Goal: Task Accomplishment & Management: Manage account settings

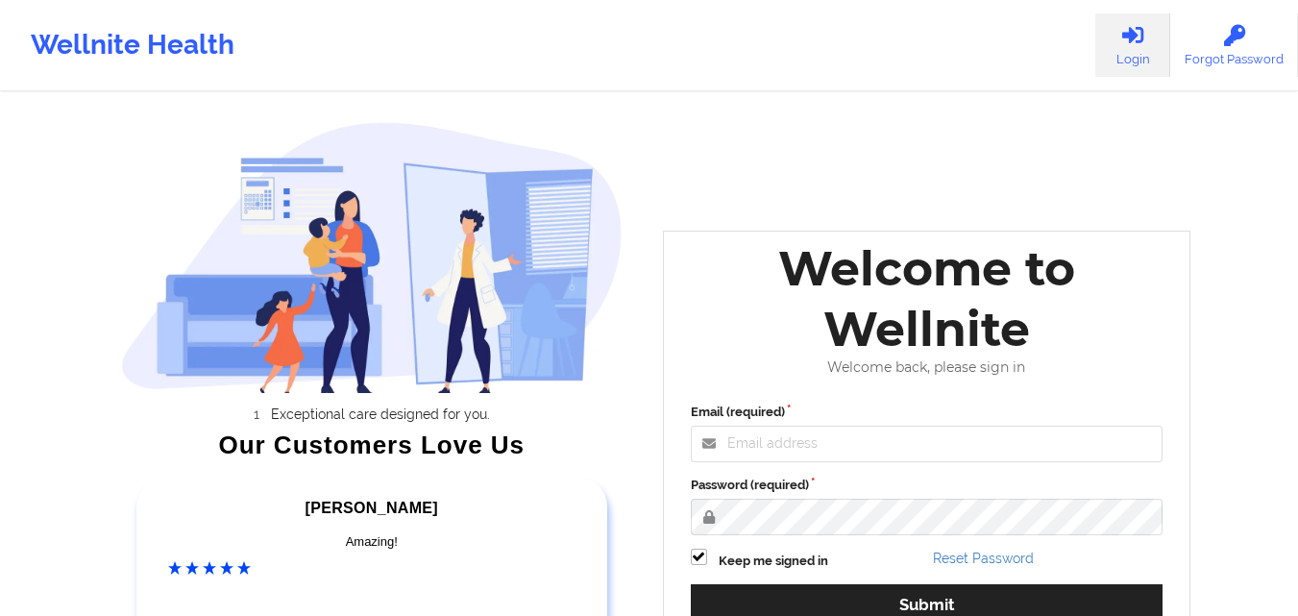
scroll to position [265, 0]
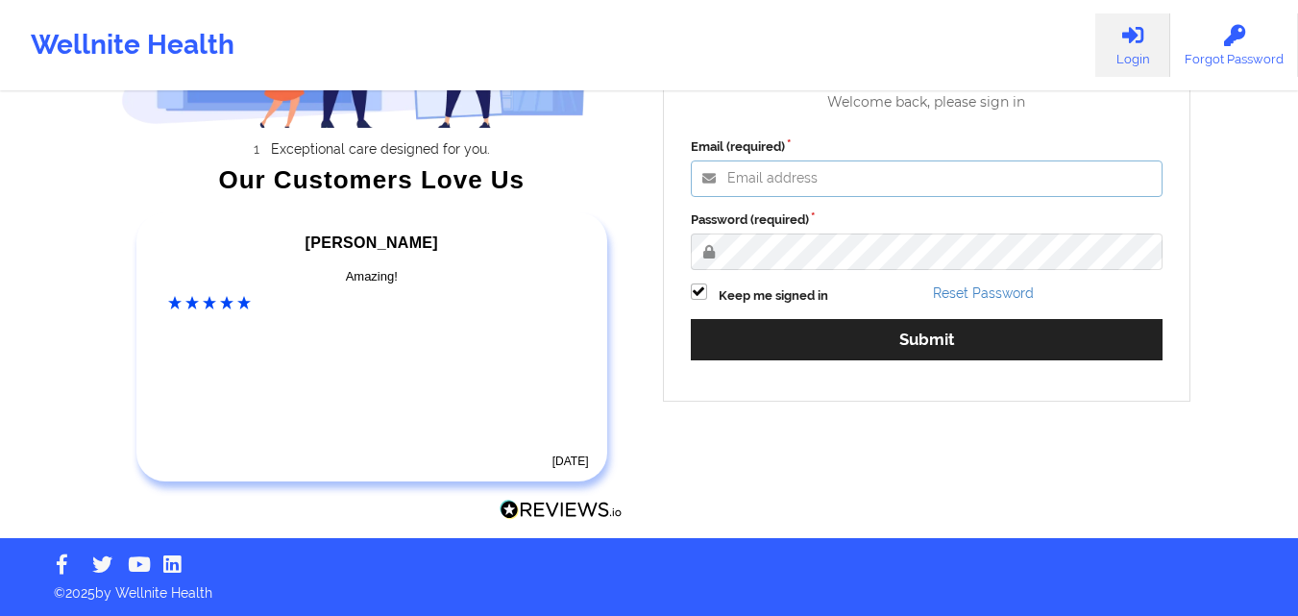
type input "mabel.asuquo@wellnite.com"
click at [879, 360] on div "Email (required) mabel.asuquo@wellnite.com Password (required) Keep me signed i…" at bounding box center [926, 255] width 499 height 263
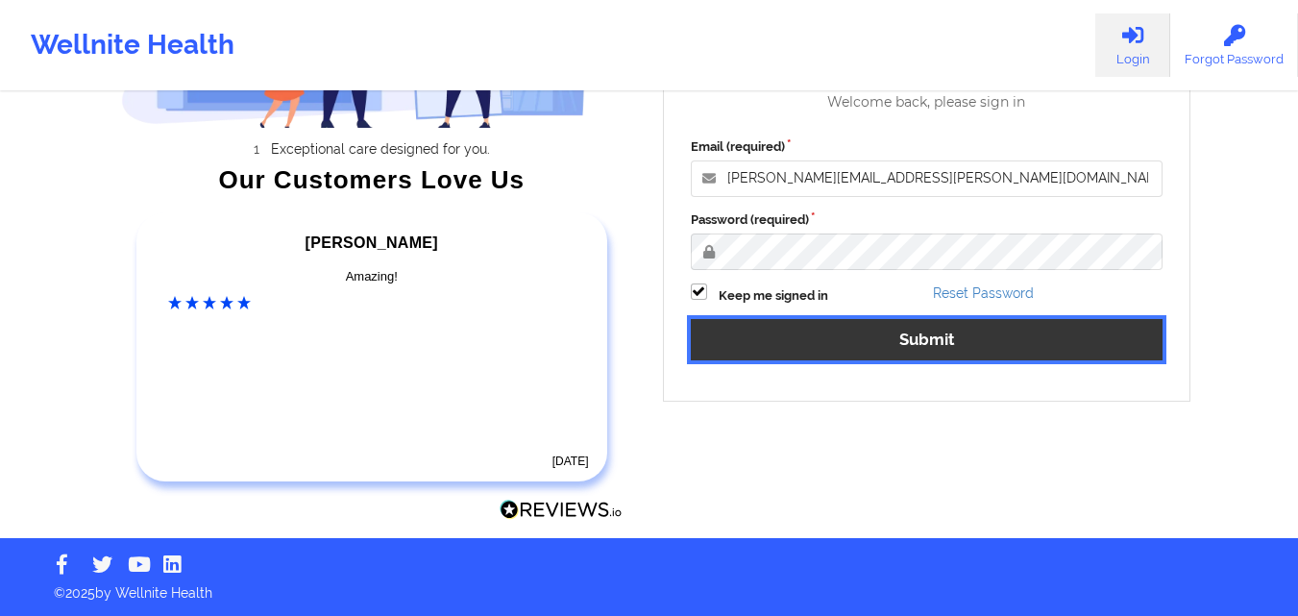
click at [781, 335] on button "Submit" at bounding box center [927, 339] width 473 height 41
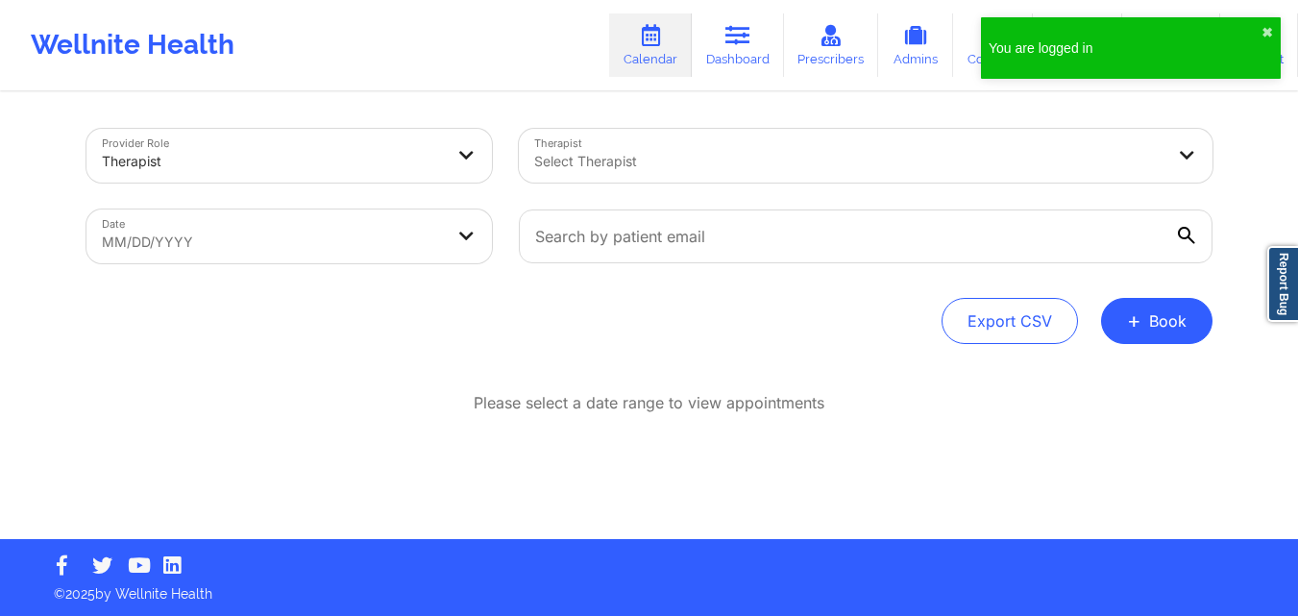
click at [275, 242] on body "You are logged in ✖︎ Wellnite Health Calendar Dashboard Prescribers Admins Coac…" at bounding box center [649, 308] width 1298 height 616
select select "2025-8"
select select "2025-9"
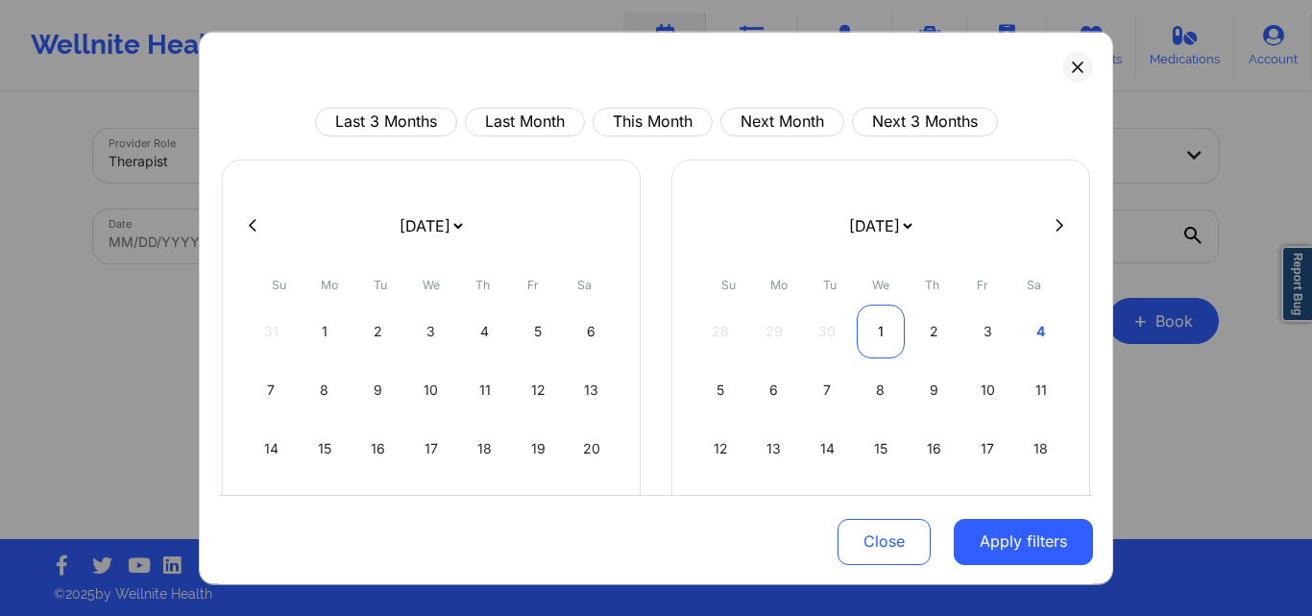
click at [869, 319] on div "1" at bounding box center [881, 331] width 49 height 54
select select "2025-9"
select select "2025-10"
select select "2025-9"
select select "2025-10"
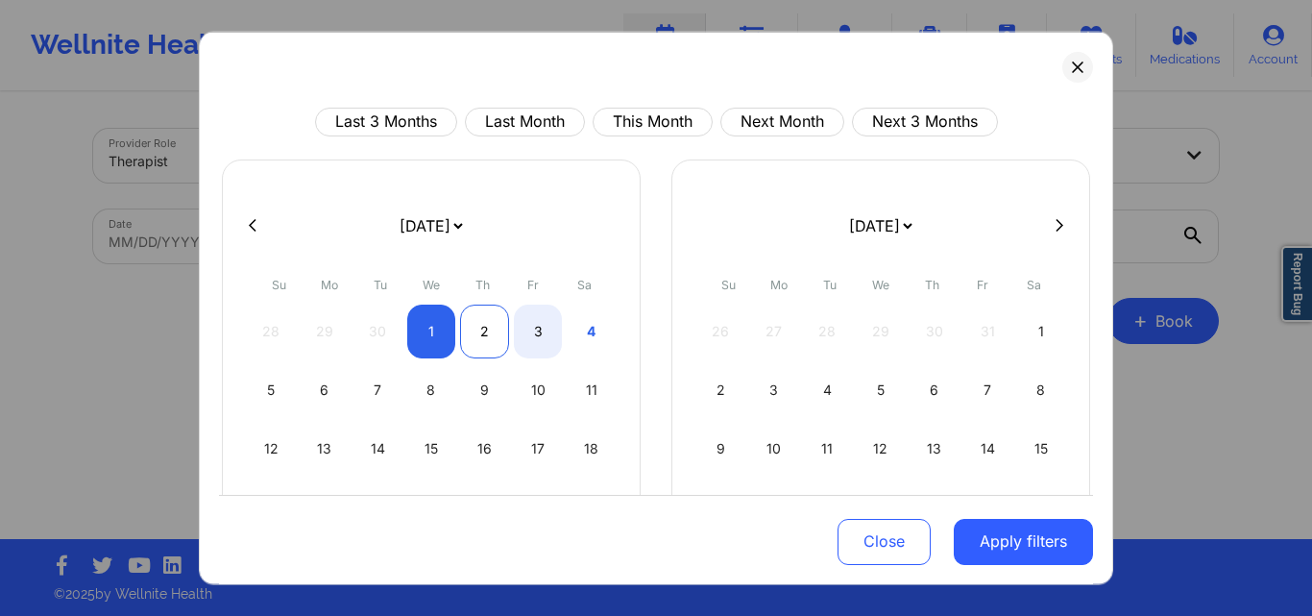
select select "2025-9"
select select "2025-10"
select select "2025-9"
select select "2025-10"
select select "2025-9"
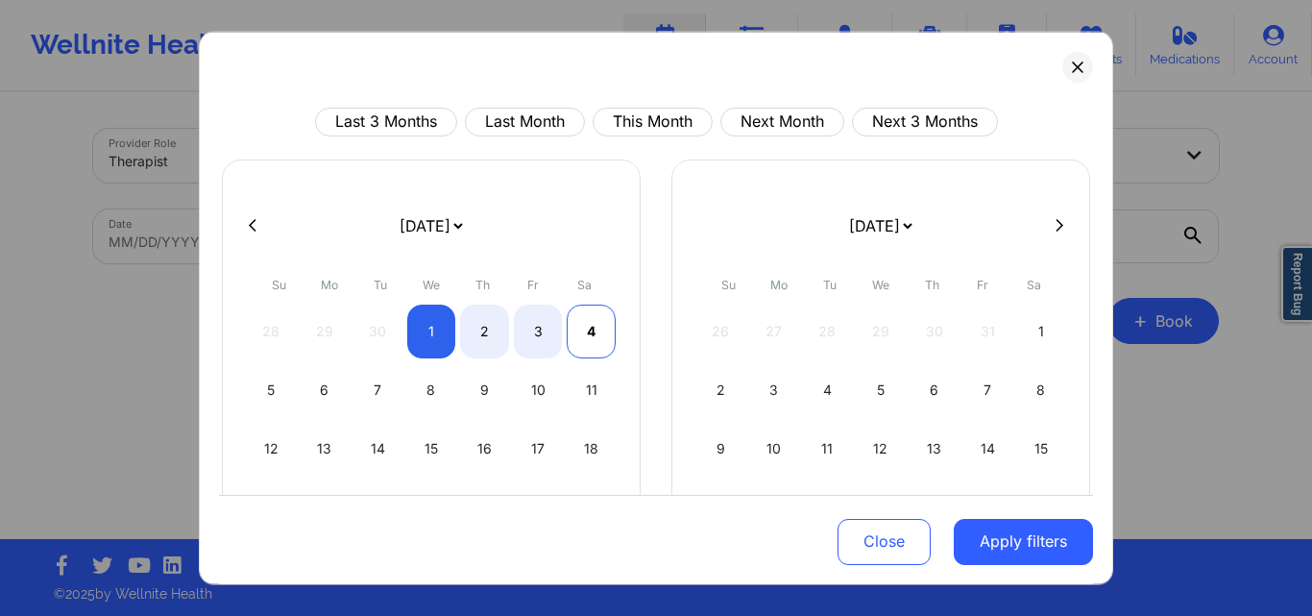
select select "2025-10"
click at [596, 344] on div "4" at bounding box center [591, 331] width 49 height 54
select select "2025-9"
select select "2025-10"
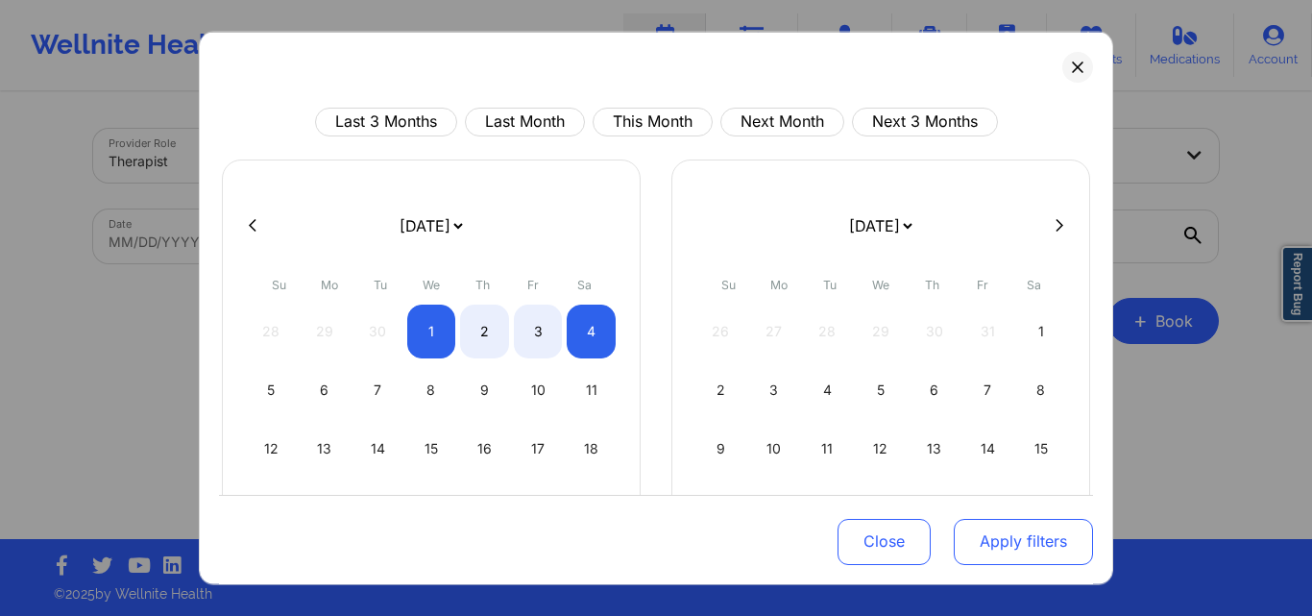
click at [998, 541] on button "Apply filters" at bounding box center [1023, 542] width 139 height 46
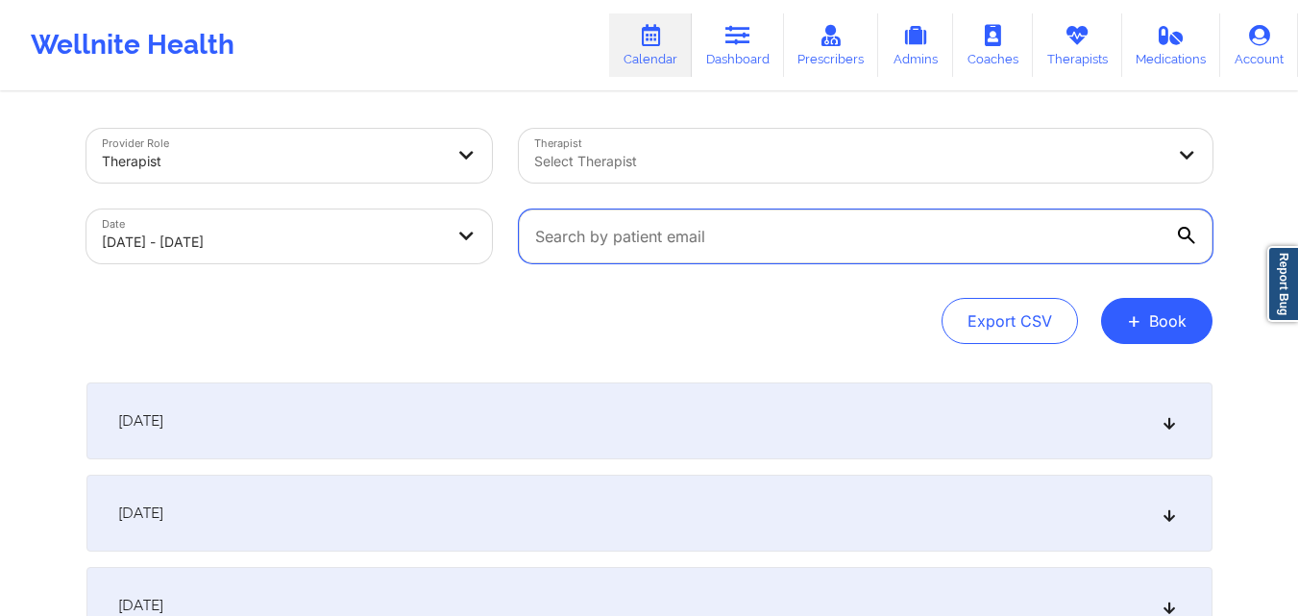
click at [713, 212] on input "text" at bounding box center [866, 236] width 694 height 54
type input "v"
paste input "[EMAIL_ADDRESS][DOMAIN_NAME]"
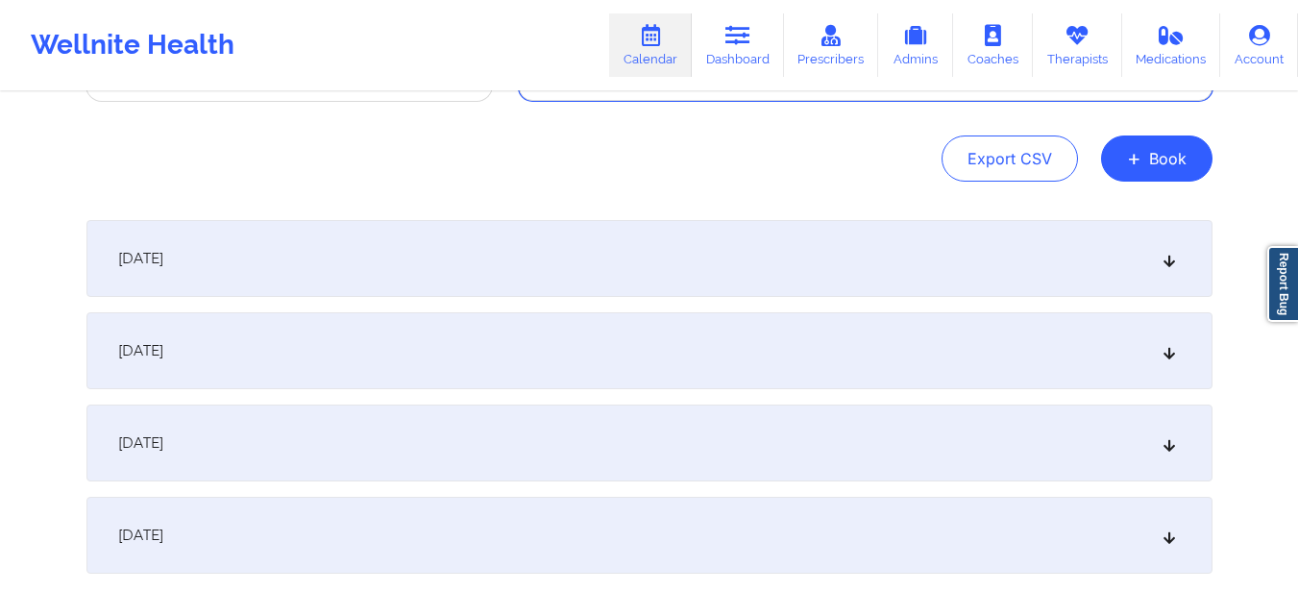
scroll to position [165, 0]
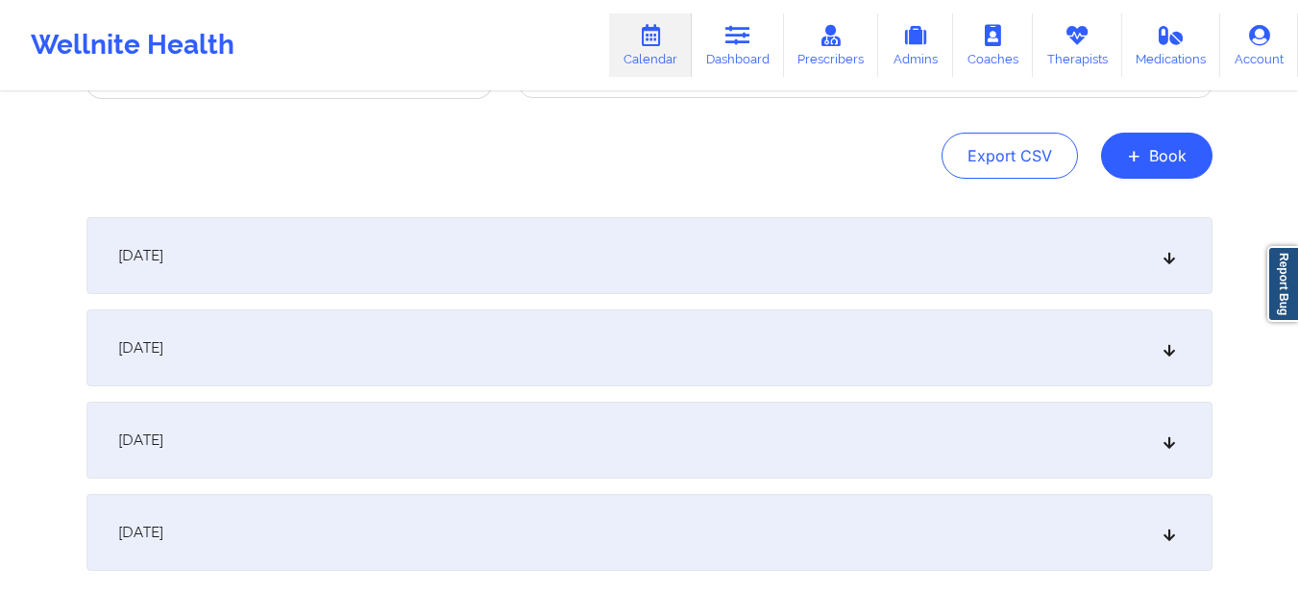
click at [484, 249] on div "October 1, 2025" at bounding box center [649, 255] width 1126 height 77
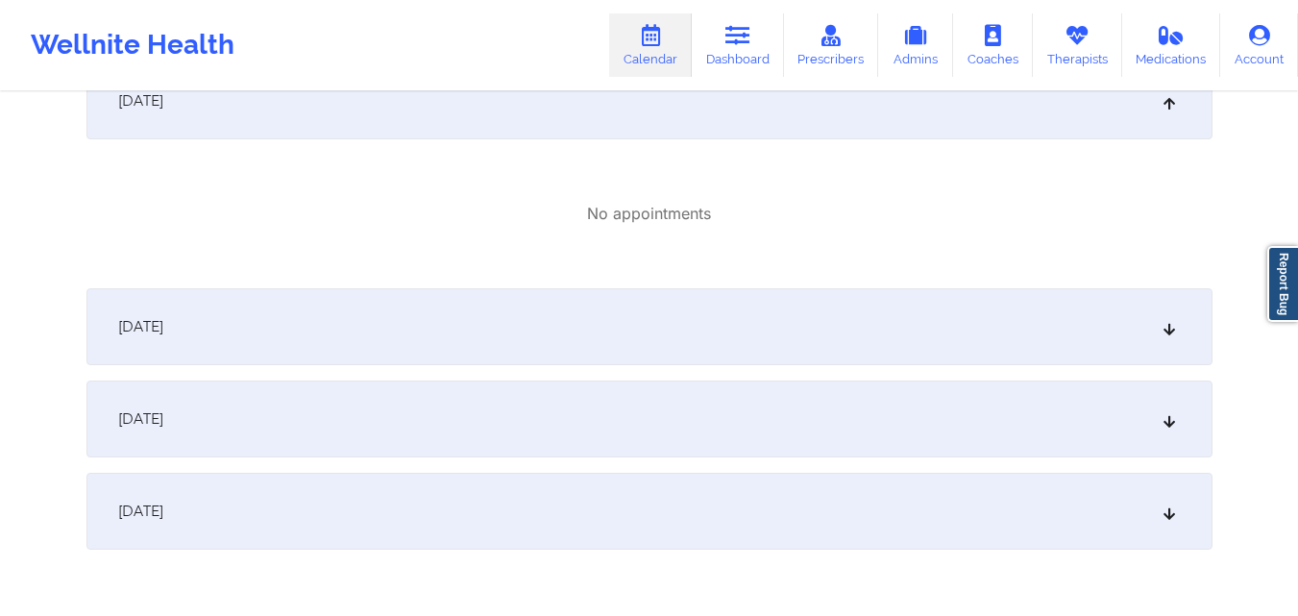
scroll to position [321, 0]
click at [373, 305] on div "October 2, 2025" at bounding box center [649, 325] width 1126 height 77
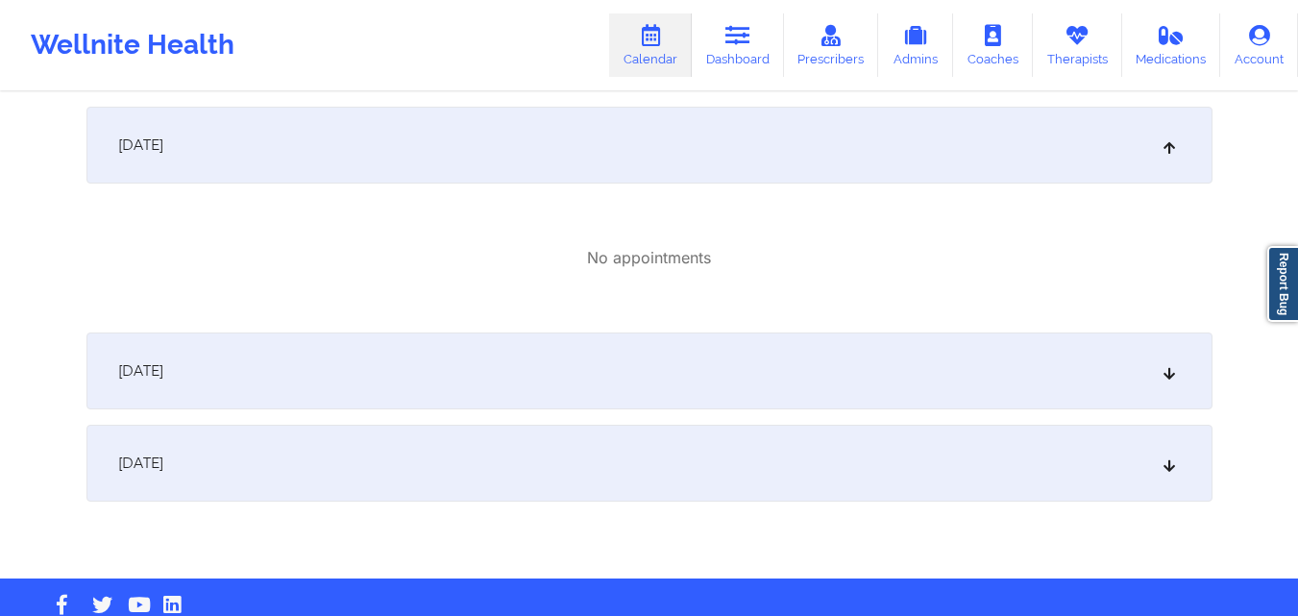
scroll to position [503, 0]
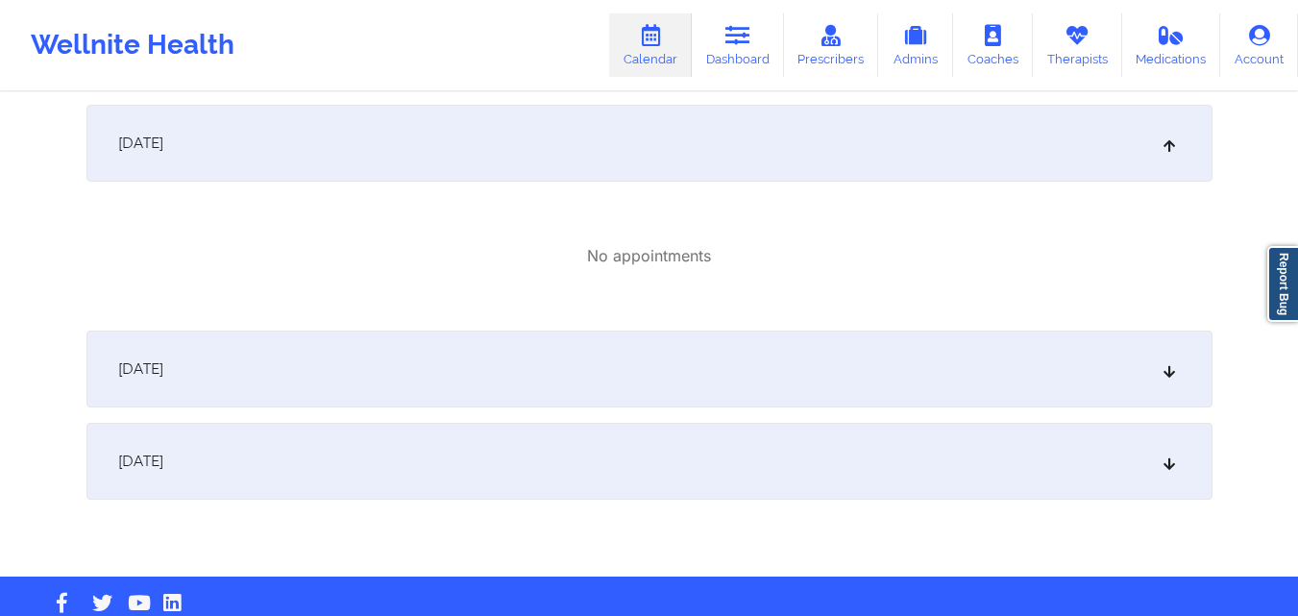
click at [371, 366] on div "October 3, 2025" at bounding box center [649, 368] width 1126 height 77
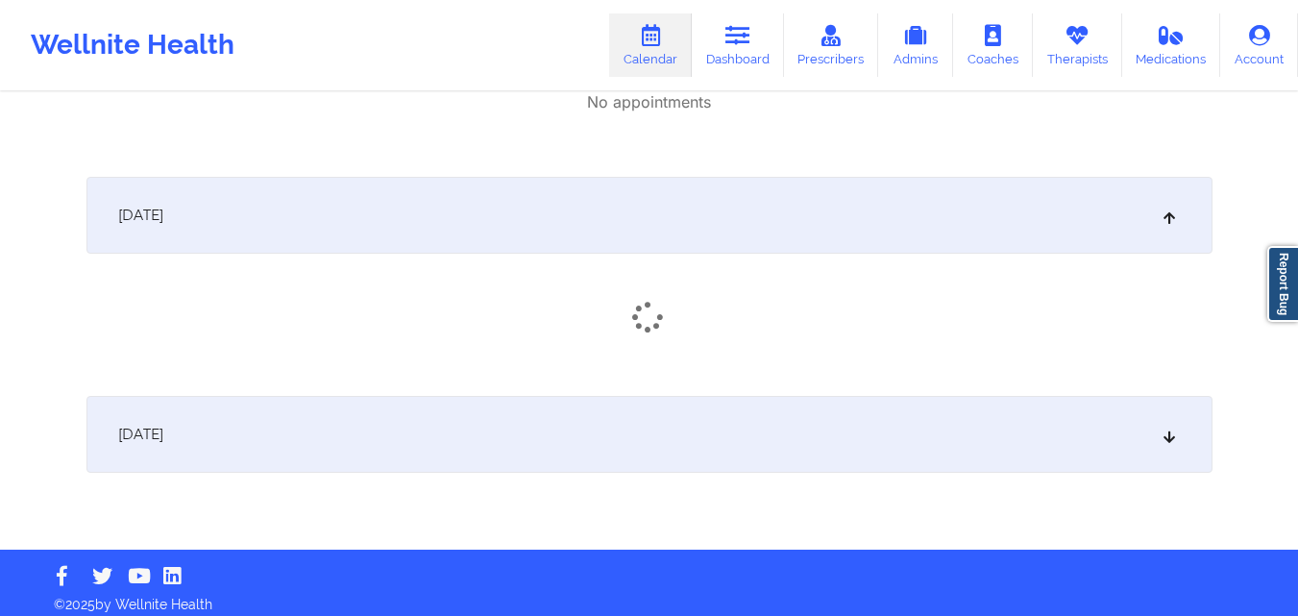
scroll to position [675, 0]
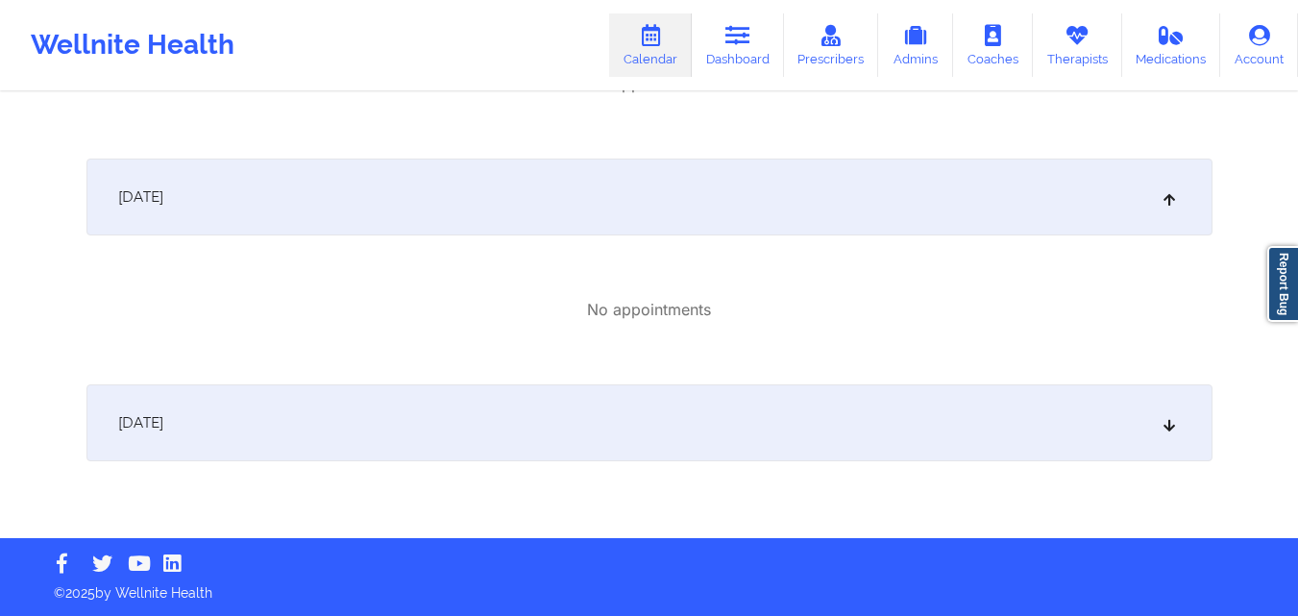
click at [365, 446] on div "October 4, 2025" at bounding box center [649, 422] width 1126 height 77
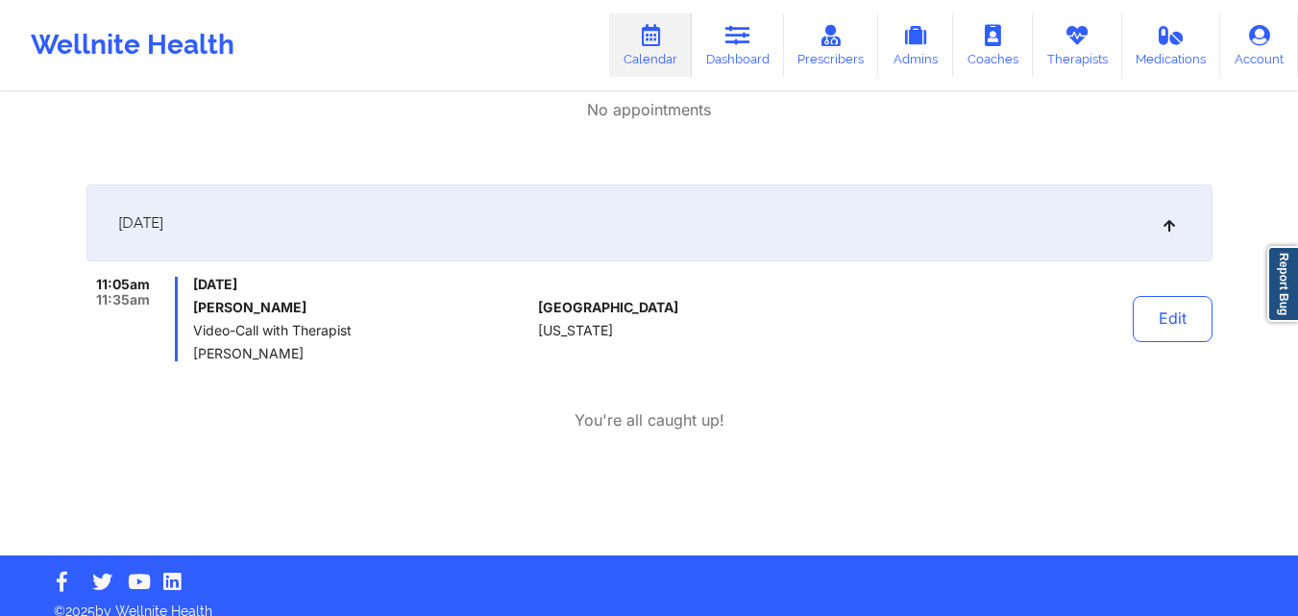
scroll to position [876, 0]
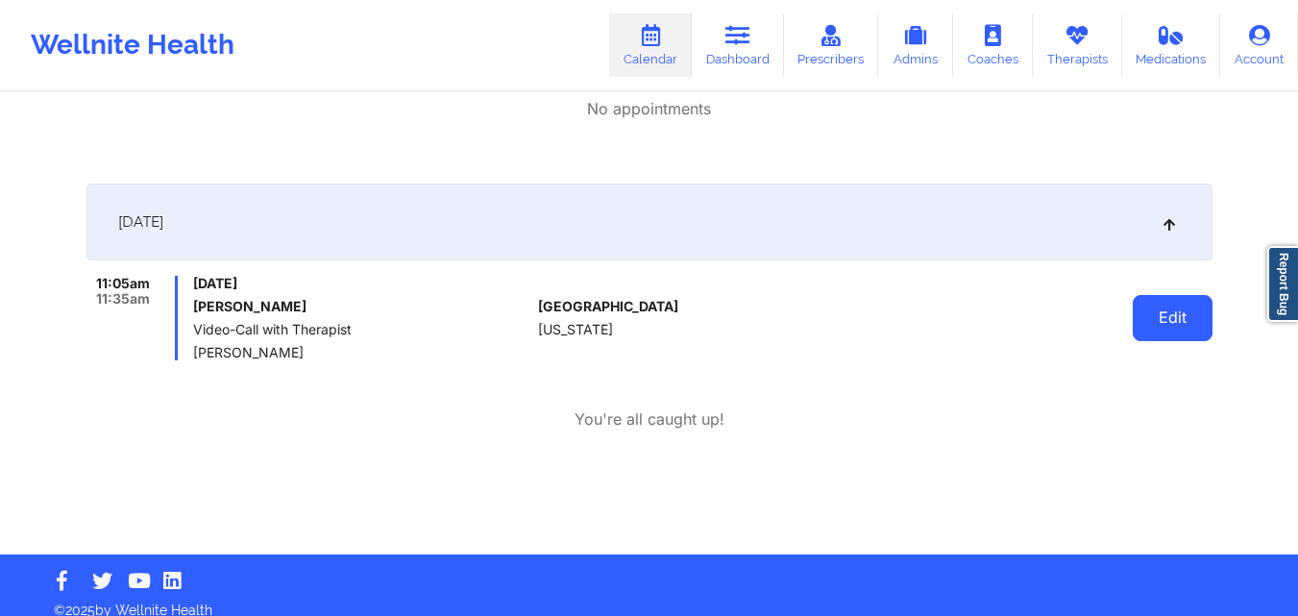
click at [1157, 321] on button "Edit" at bounding box center [1172, 318] width 80 height 46
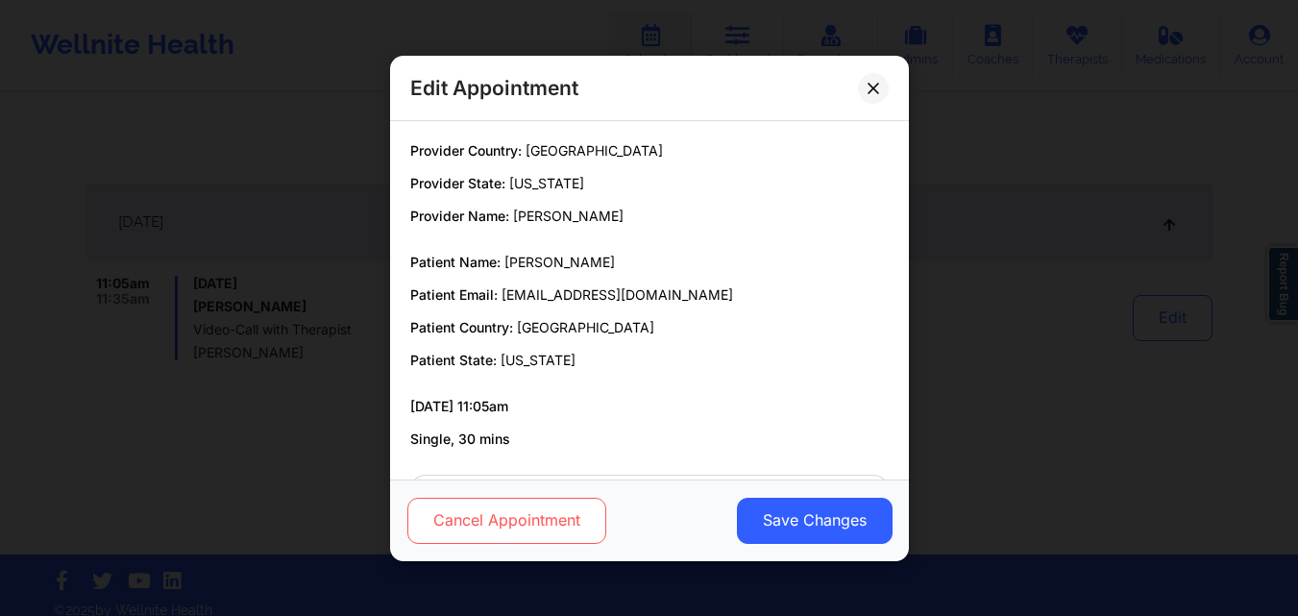
click at [532, 522] on button "Cancel Appointment" at bounding box center [505, 520] width 199 height 46
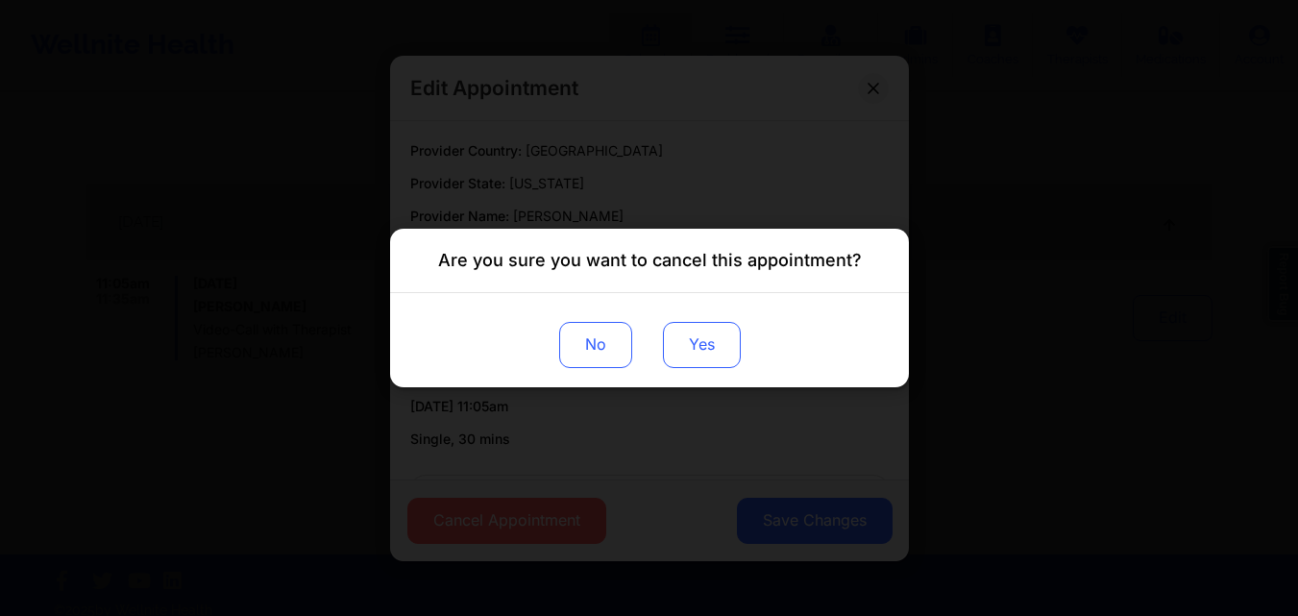
click at [719, 339] on button "Yes" at bounding box center [701, 345] width 78 height 46
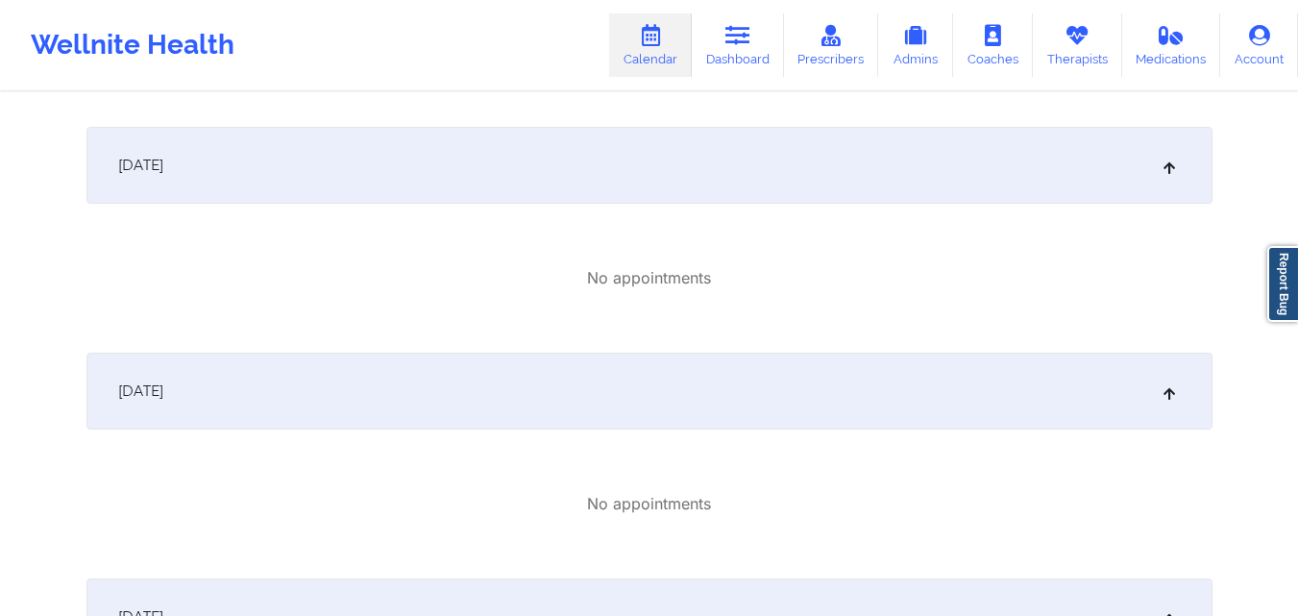
scroll to position [0, 0]
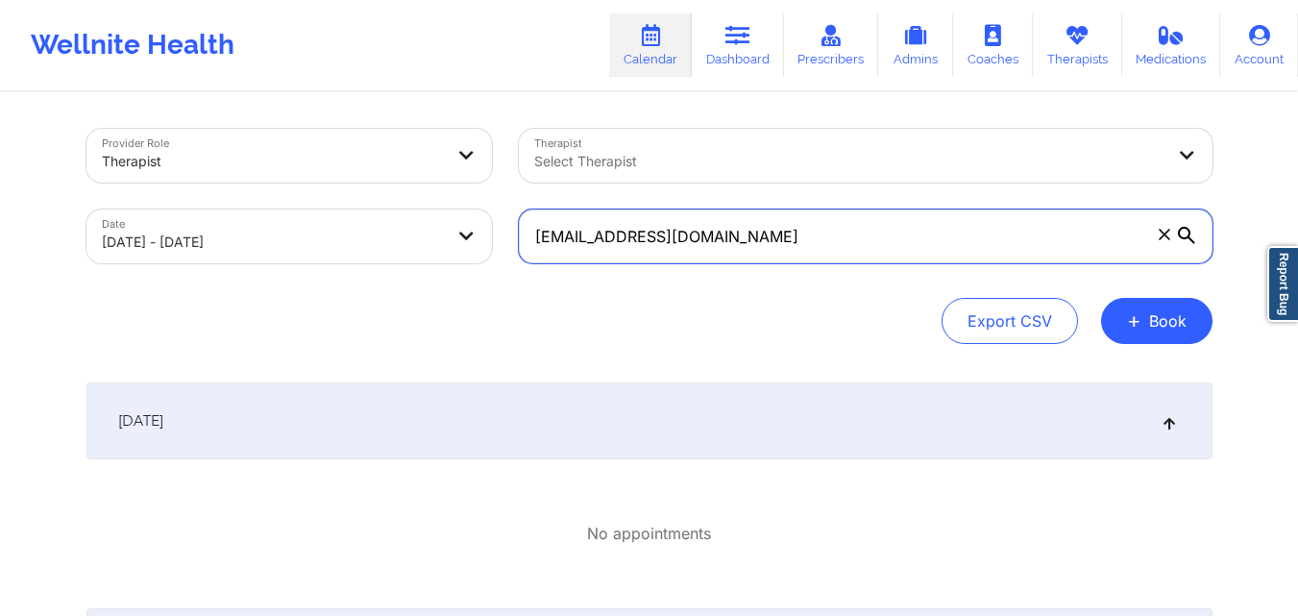
click at [762, 239] on input "[EMAIL_ADDRESS][DOMAIN_NAME]" at bounding box center [866, 236] width 694 height 54
paste input "[EMAIL_ADDRESS][DOMAIN_NAME]"
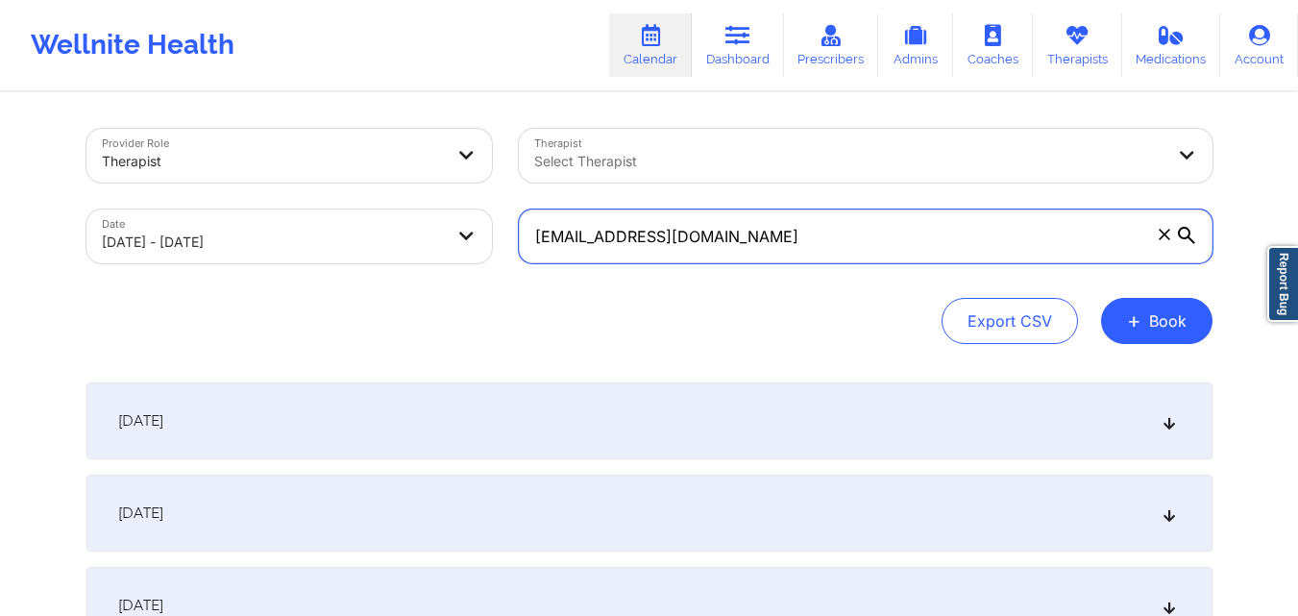
type input "[EMAIL_ADDRESS][DOMAIN_NAME]"
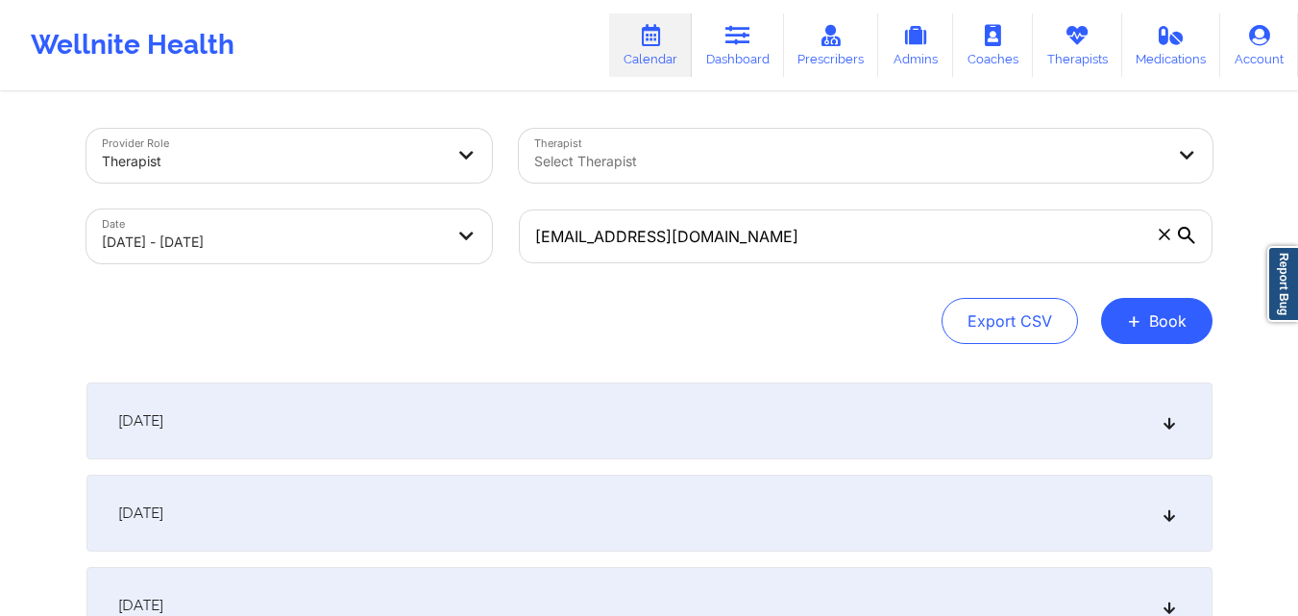
select select "2025-9"
select select "2025-10"
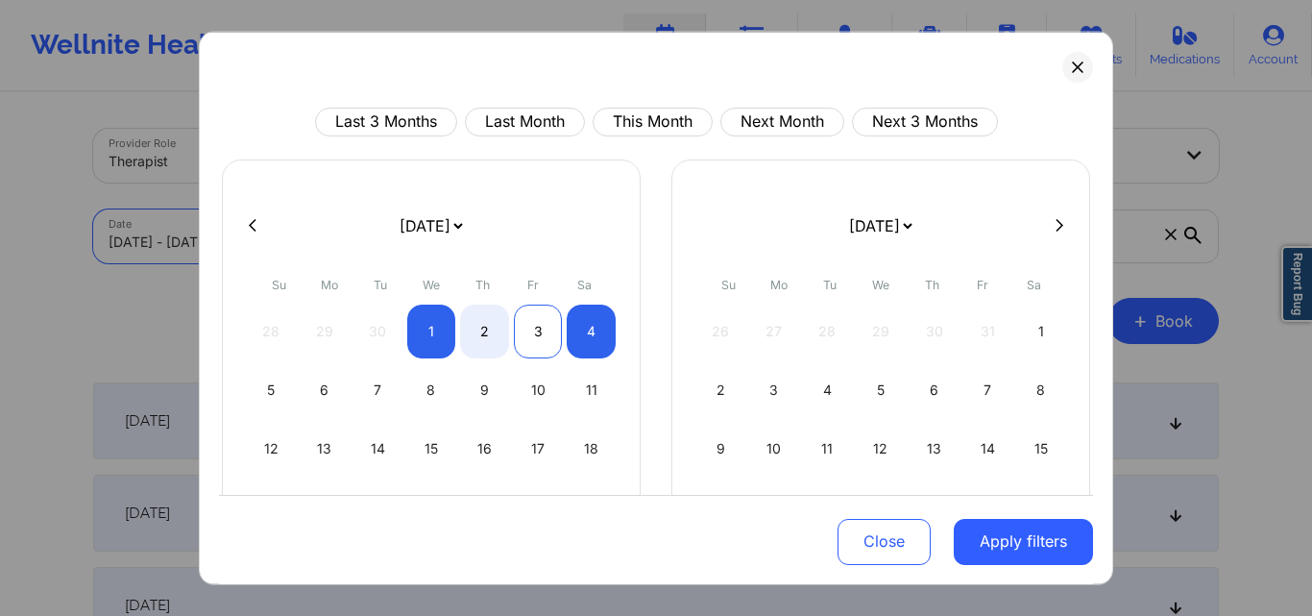
click at [522, 323] on div "3" at bounding box center [538, 331] width 49 height 54
select select "2025-9"
select select "2025-10"
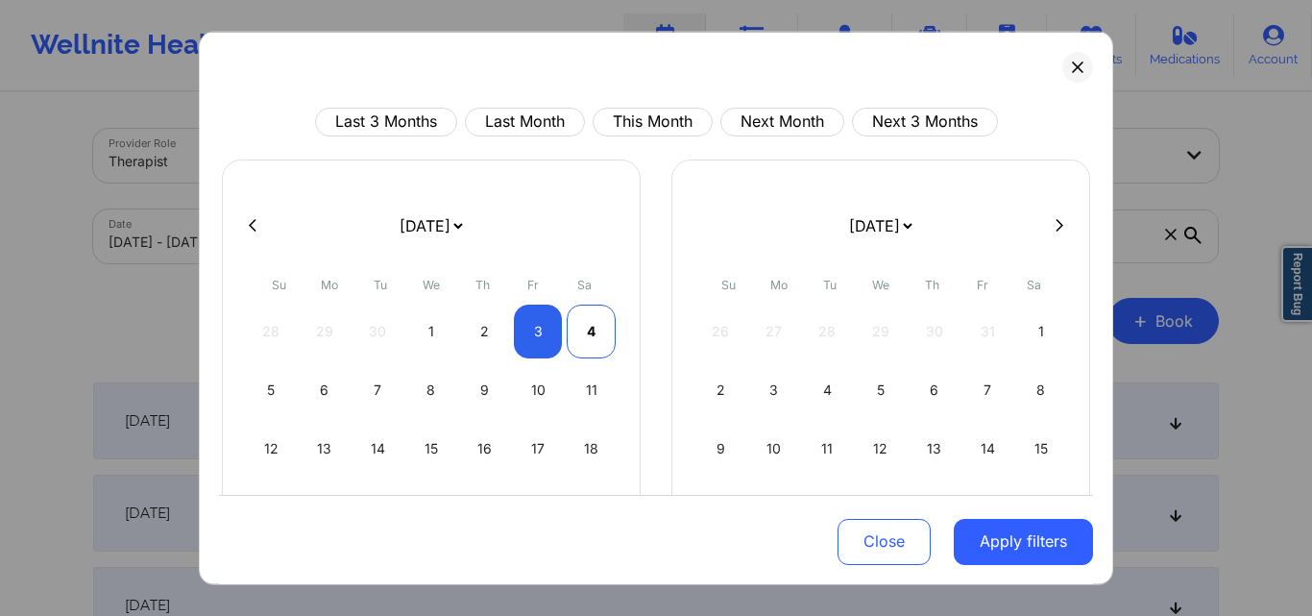
select select "2025-9"
select select "2025-10"
select select "2025-9"
select select "2025-10"
select select "2025-9"
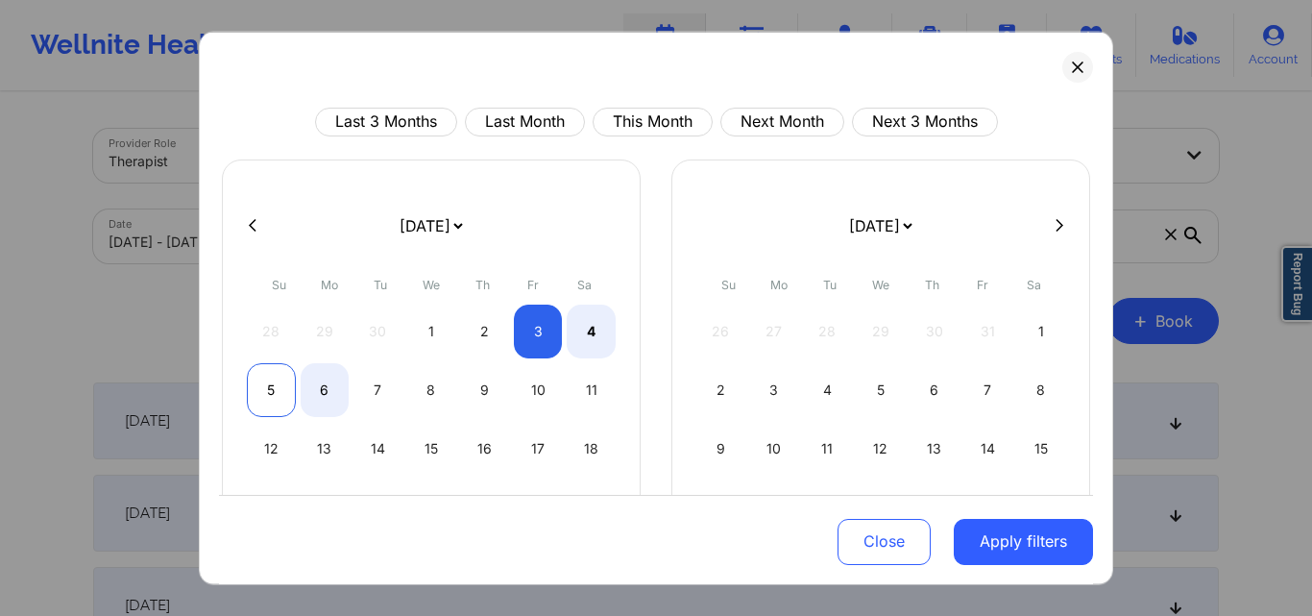
select select "2025-10"
click at [280, 395] on div "5" at bounding box center [271, 389] width 49 height 54
select select "2025-9"
select select "2025-10"
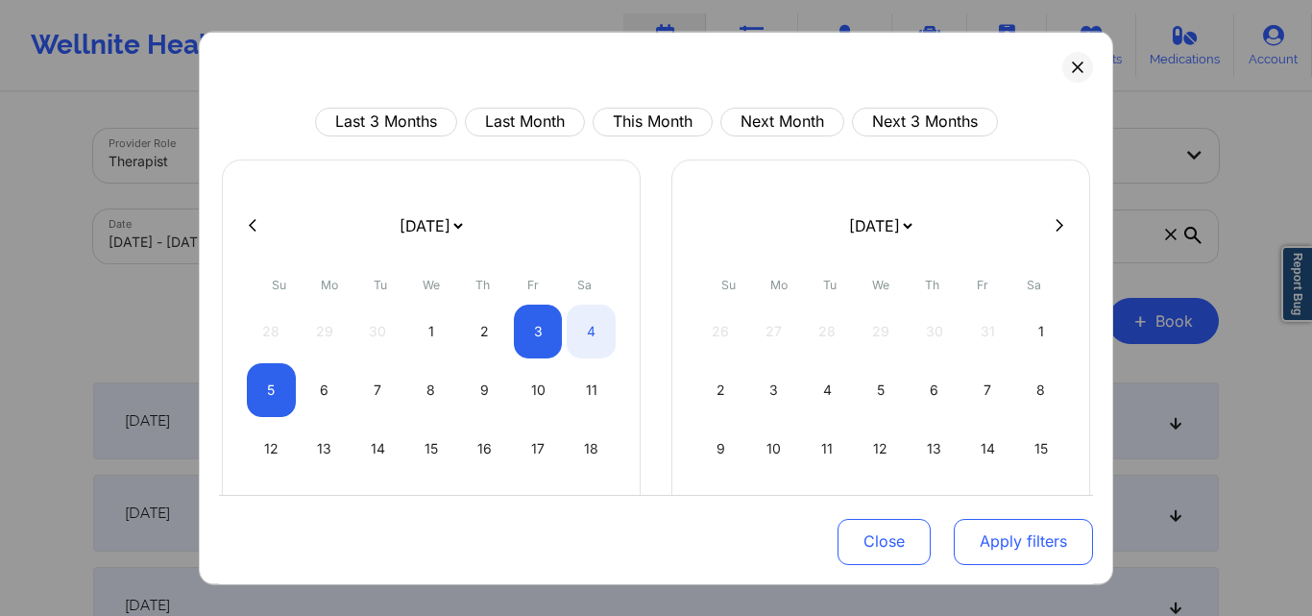
click at [971, 548] on button "Apply filters" at bounding box center [1023, 542] width 139 height 46
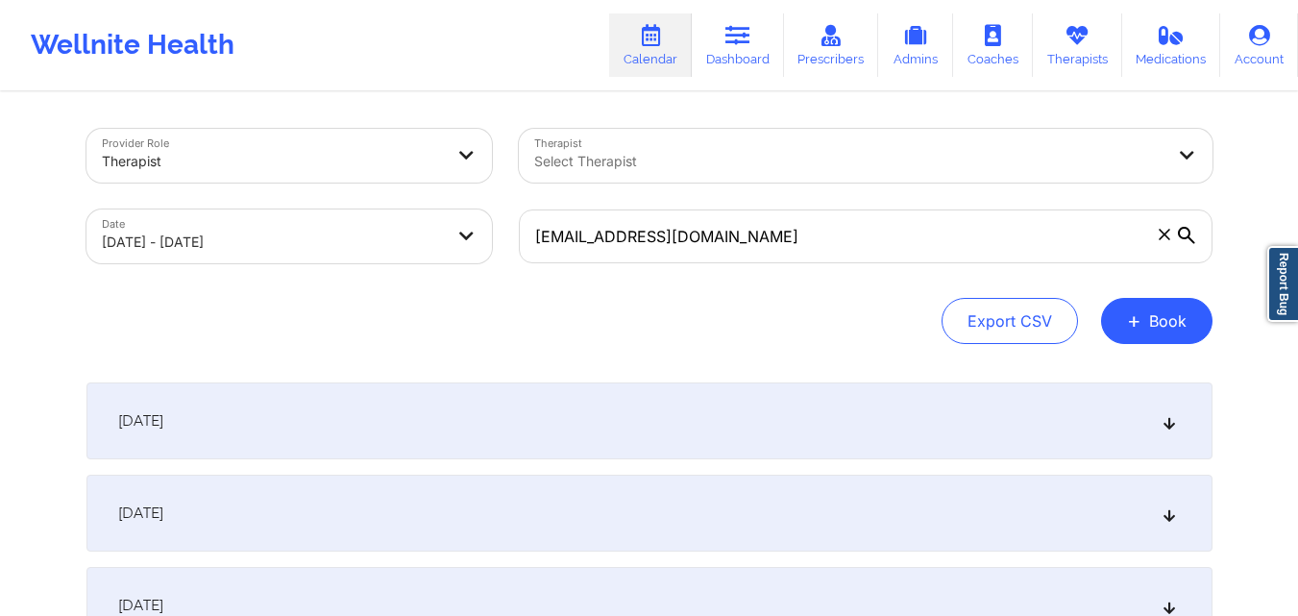
scroll to position [183, 0]
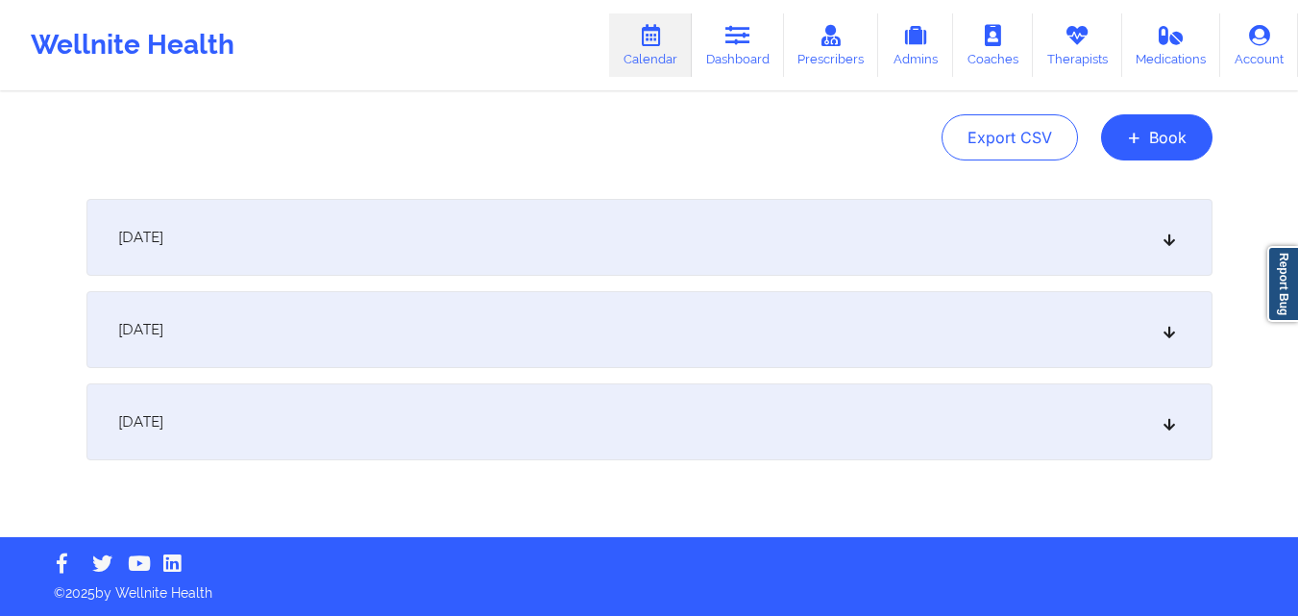
click at [425, 308] on div "October 4, 2025" at bounding box center [649, 329] width 1126 height 77
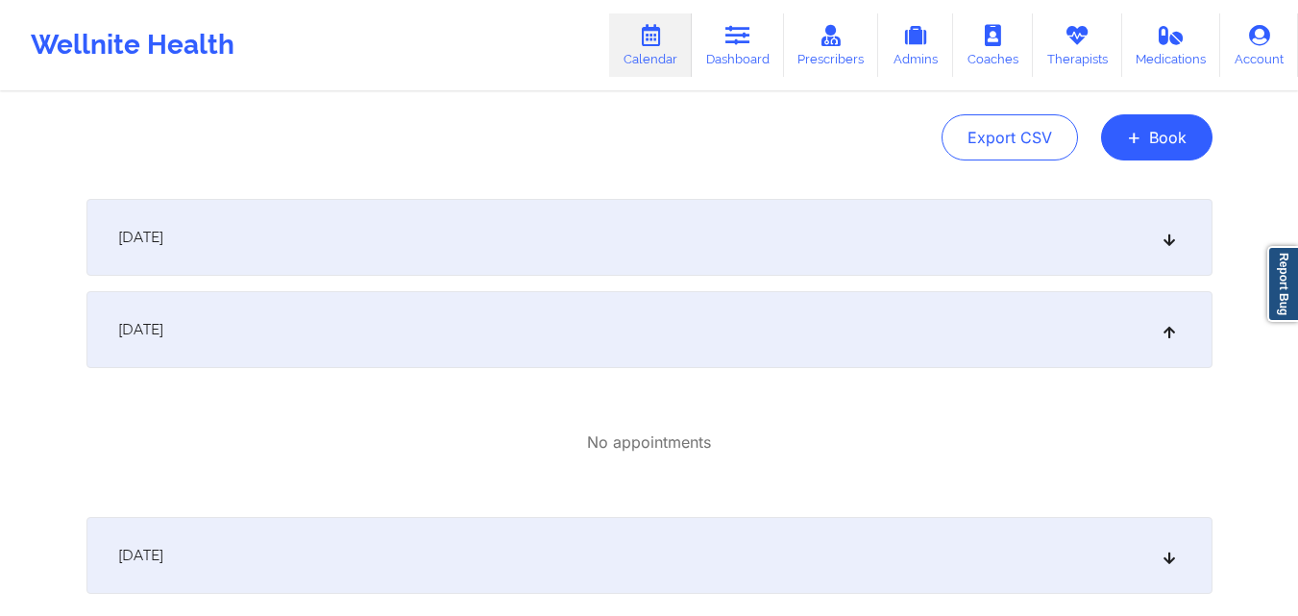
click at [380, 231] on div "October 3, 2025" at bounding box center [649, 237] width 1126 height 77
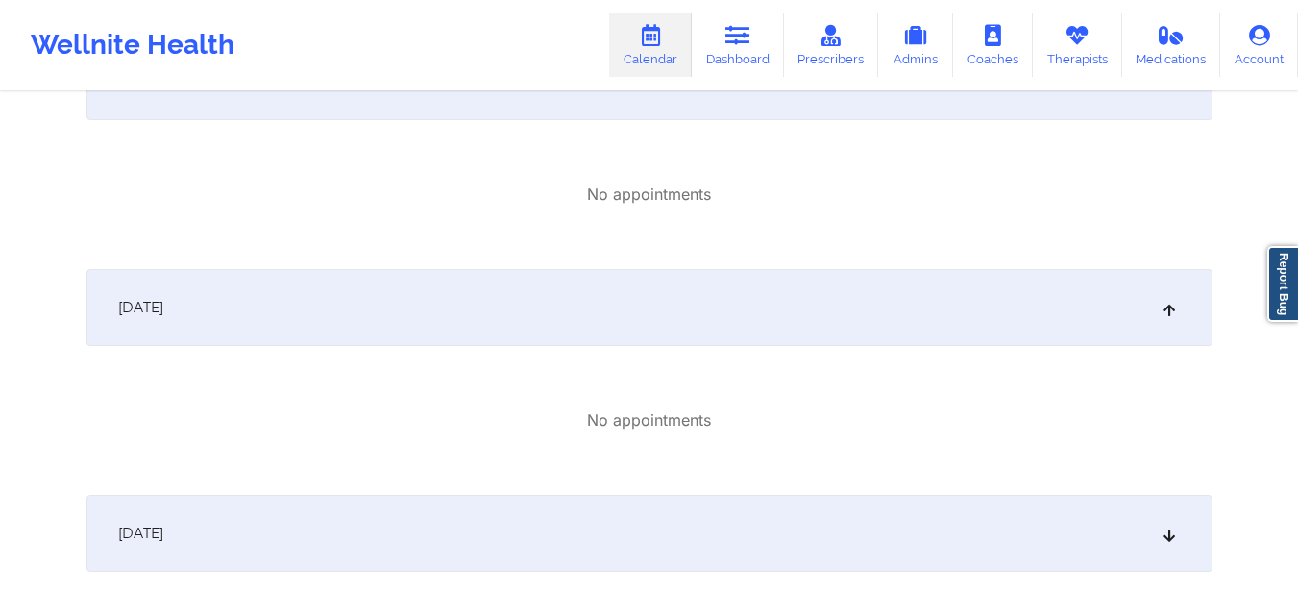
scroll to position [340, 0]
click at [369, 545] on div "October 5, 2025" at bounding box center [649, 532] width 1126 height 77
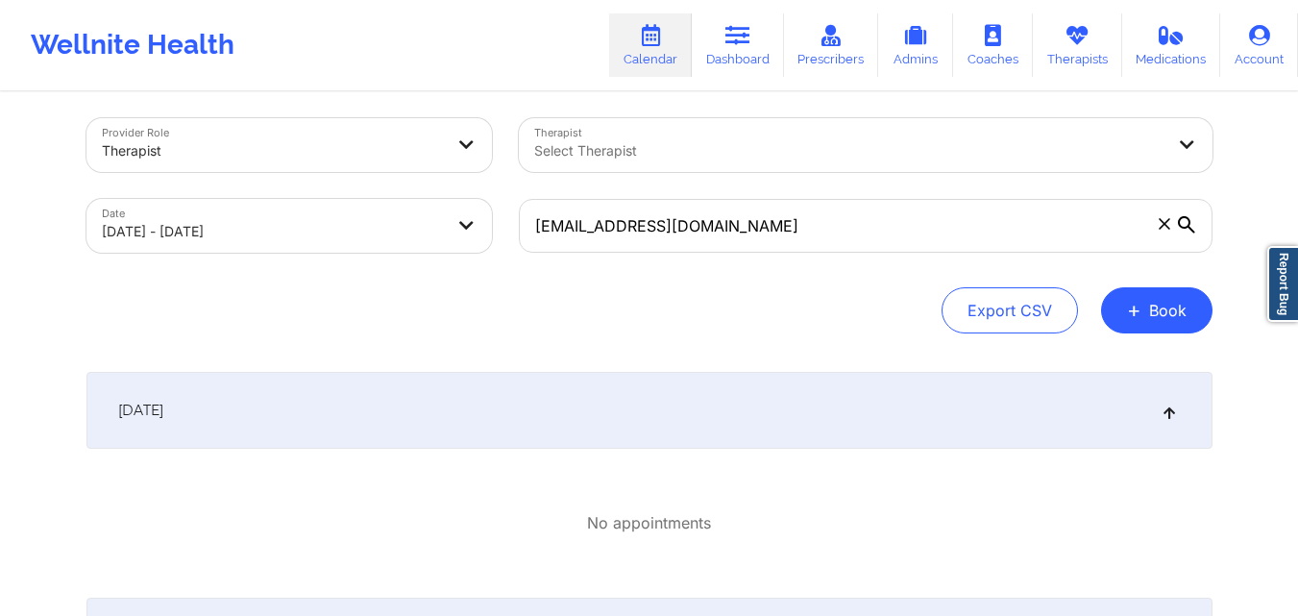
scroll to position [0, 0]
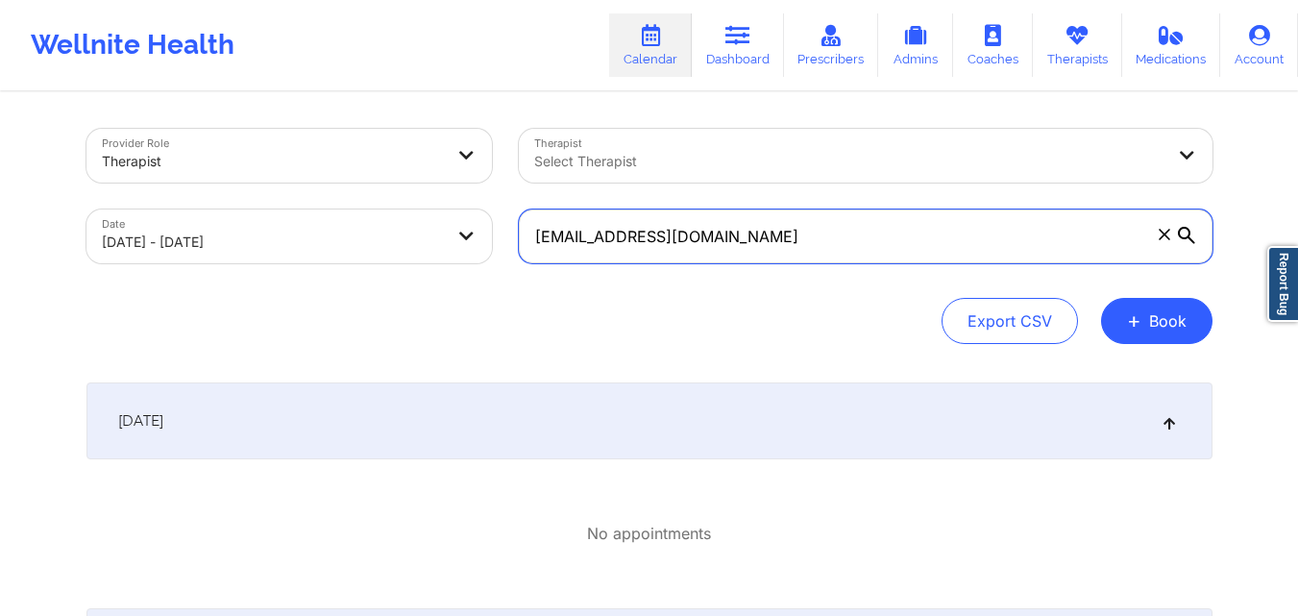
click at [729, 242] on input "[EMAIL_ADDRESS][DOMAIN_NAME]" at bounding box center [866, 236] width 694 height 54
paste input "anunez1188"
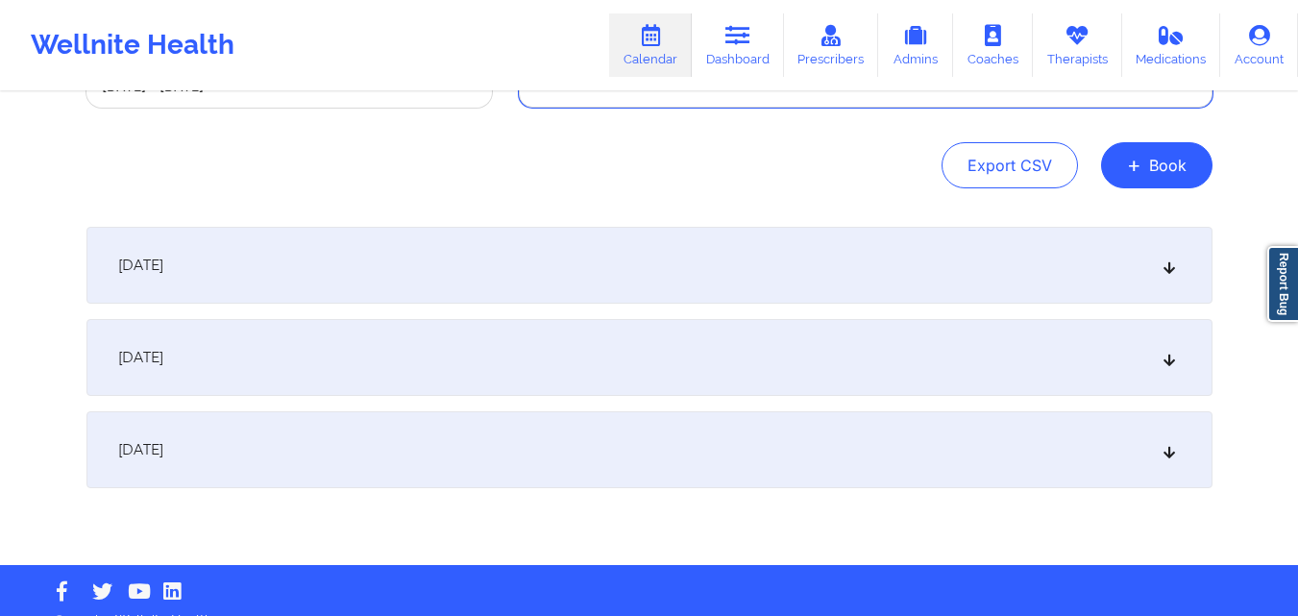
scroll to position [175, 0]
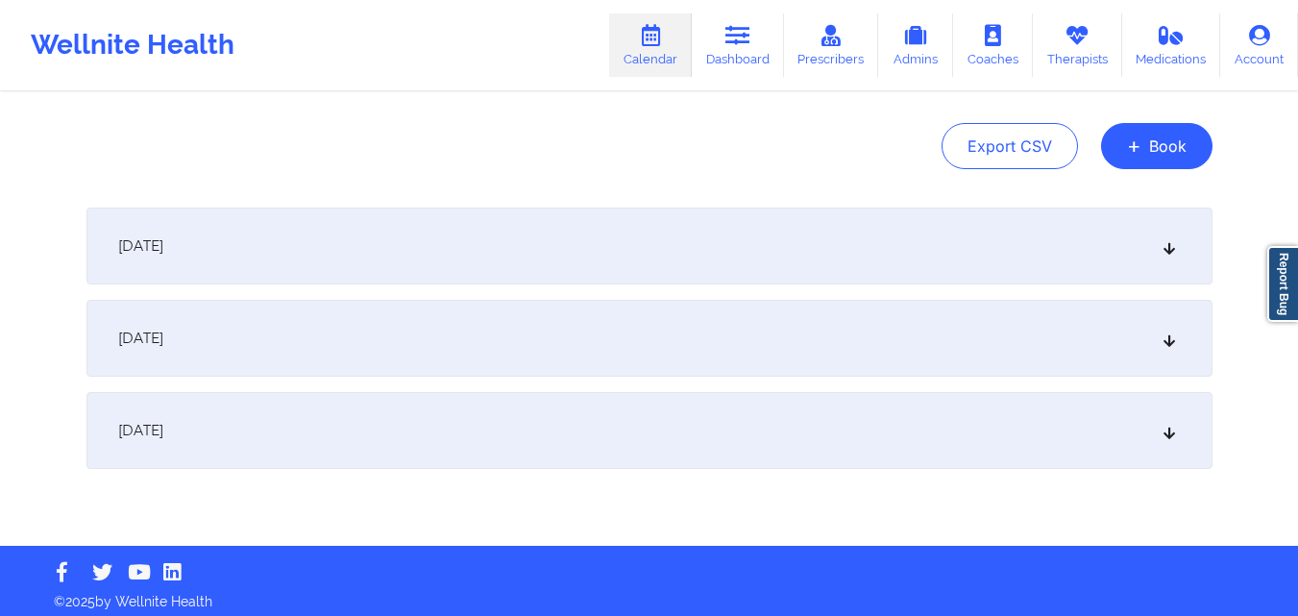
click at [549, 360] on div "October 4, 2025" at bounding box center [649, 338] width 1126 height 77
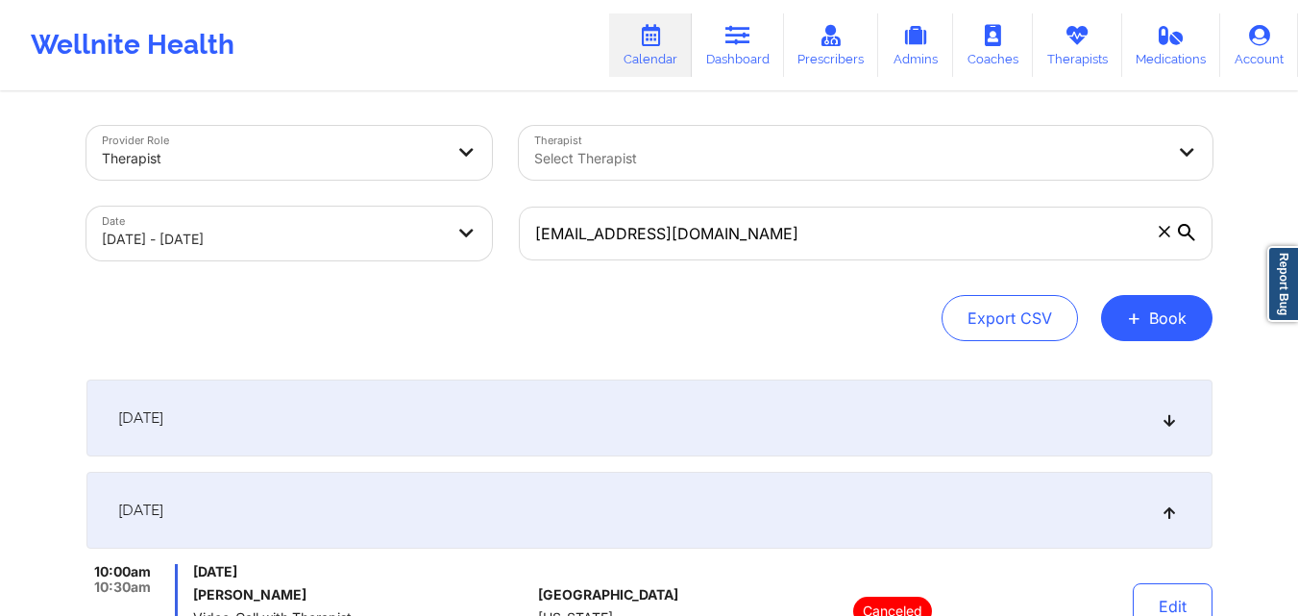
scroll to position [0, 0]
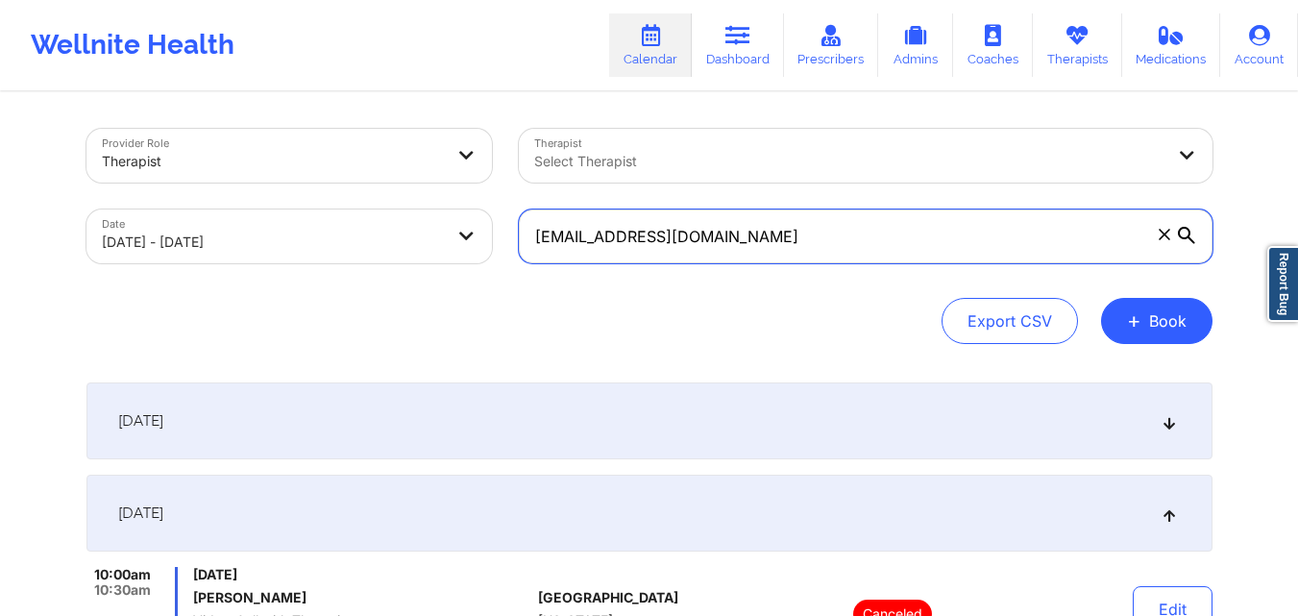
click at [746, 228] on input "anunez1188@gmail.com" at bounding box center [866, 236] width 694 height 54
paste input "jlparrott@yahoo"
click at [746, 228] on input "anunez1188@gmail.com" at bounding box center [866, 236] width 694 height 54
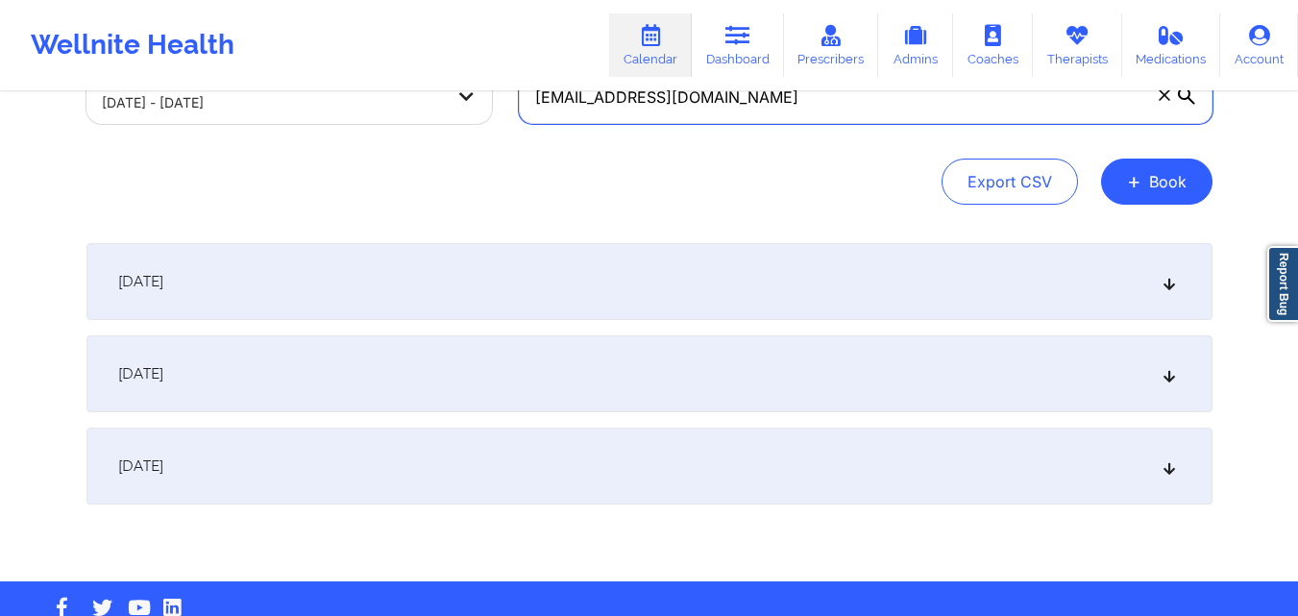
scroll to position [140, 0]
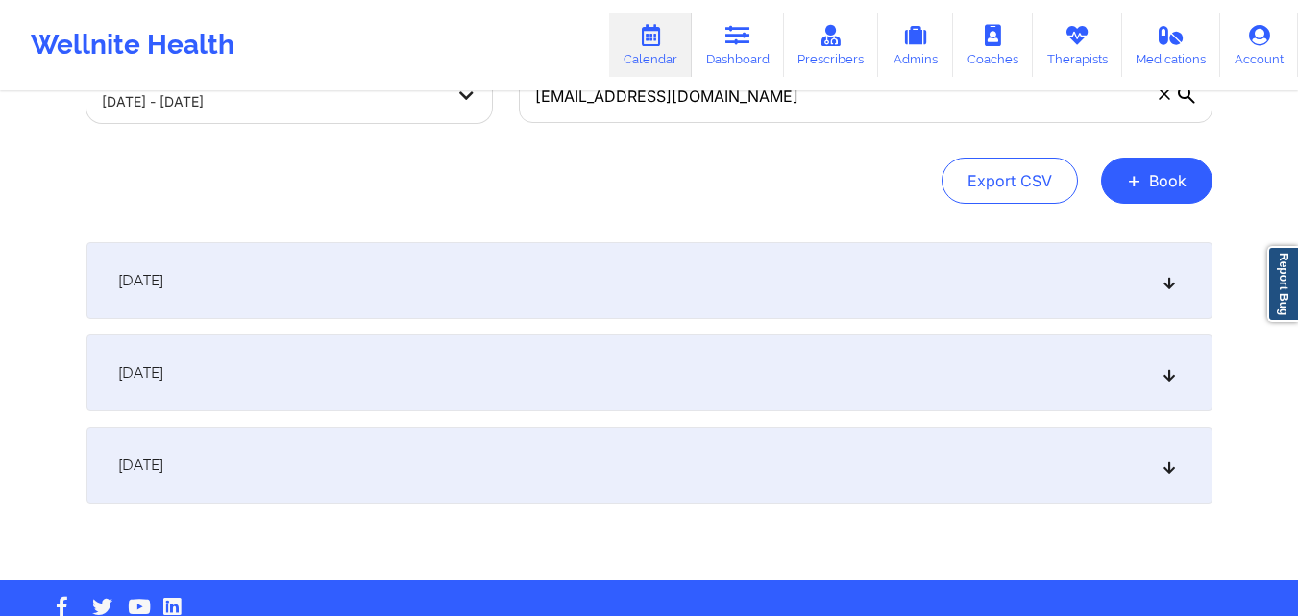
click at [566, 395] on div "October 4, 2025" at bounding box center [649, 372] width 1126 height 77
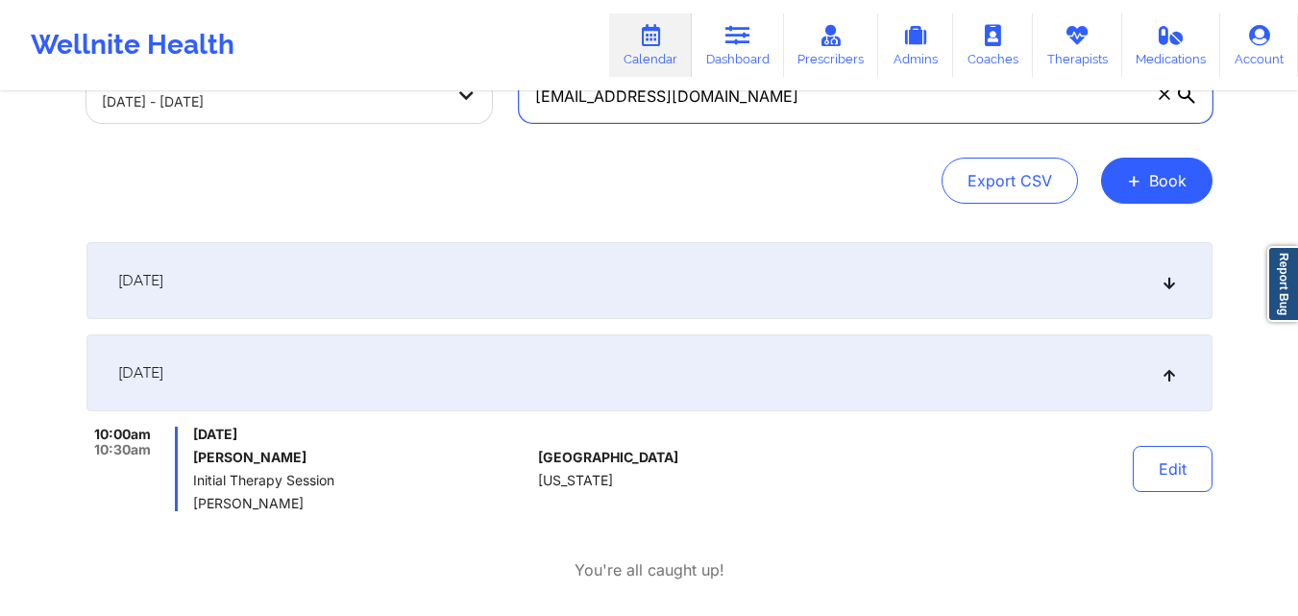
click at [670, 93] on input "jlparrott@yahoo.com" at bounding box center [866, 96] width 694 height 54
paste input "armicpay2011@hotmail"
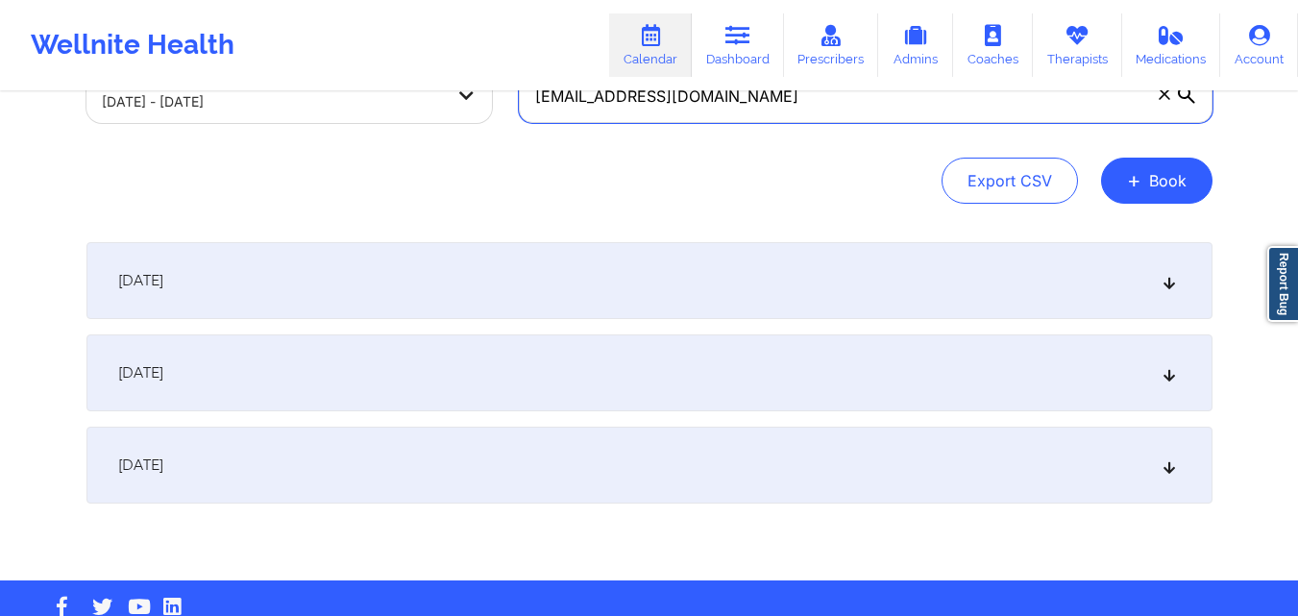
type input "jarmicpay2011@hotmail.com"
click at [519, 314] on div "October 3, 2025" at bounding box center [649, 280] width 1126 height 77
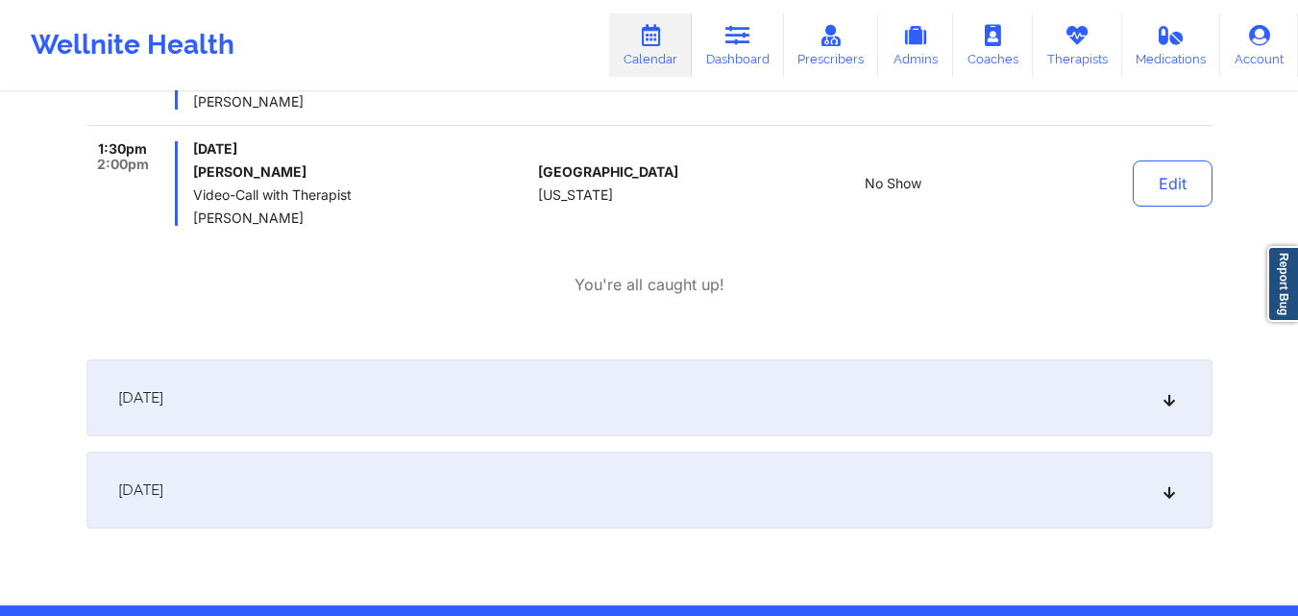
scroll to position [450, 0]
click at [499, 400] on div "October 4, 2025" at bounding box center [649, 396] width 1126 height 77
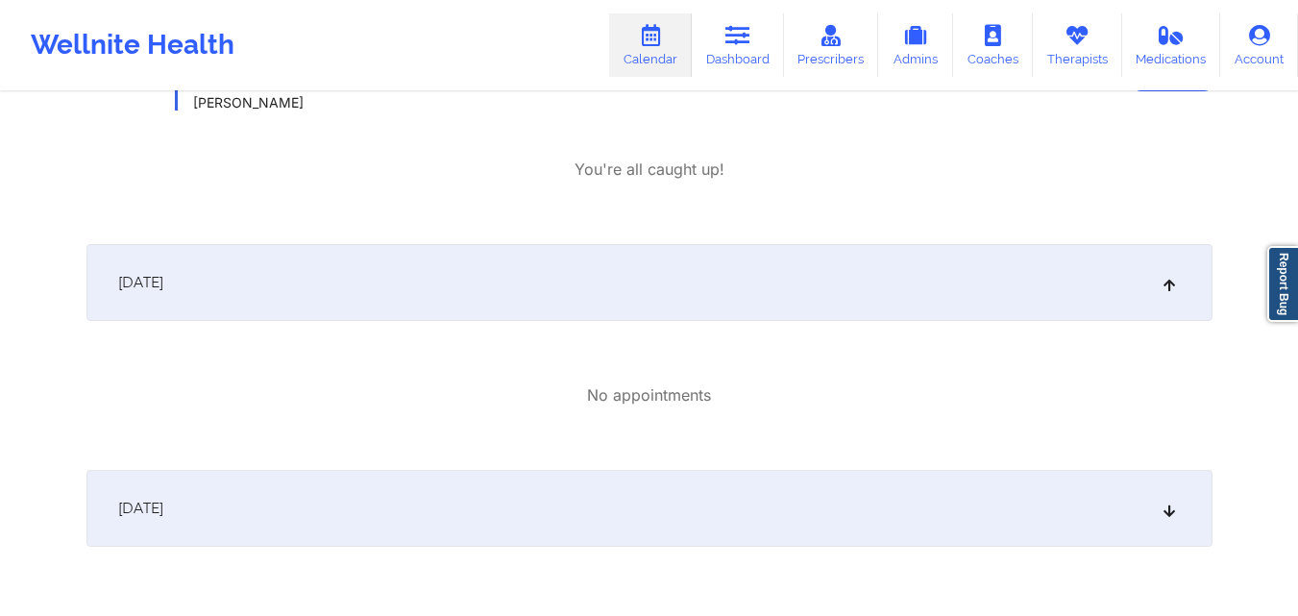
scroll to position [567, 0]
click at [486, 477] on div "October 5, 2025" at bounding box center [649, 506] width 1126 height 77
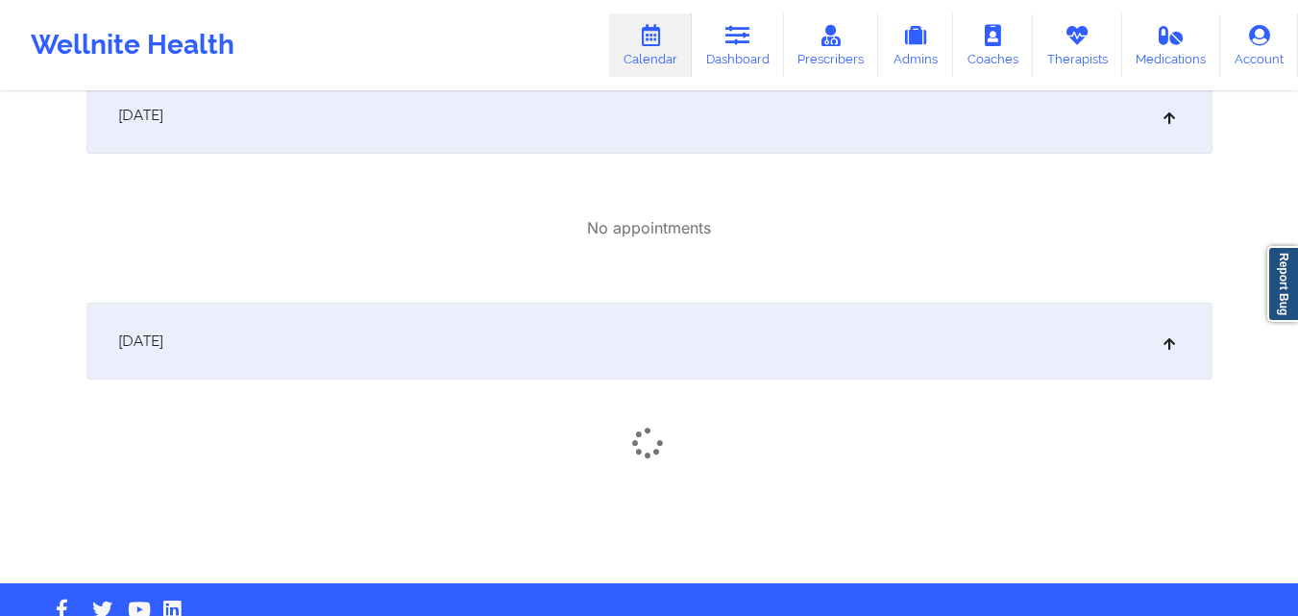
scroll to position [784, 0]
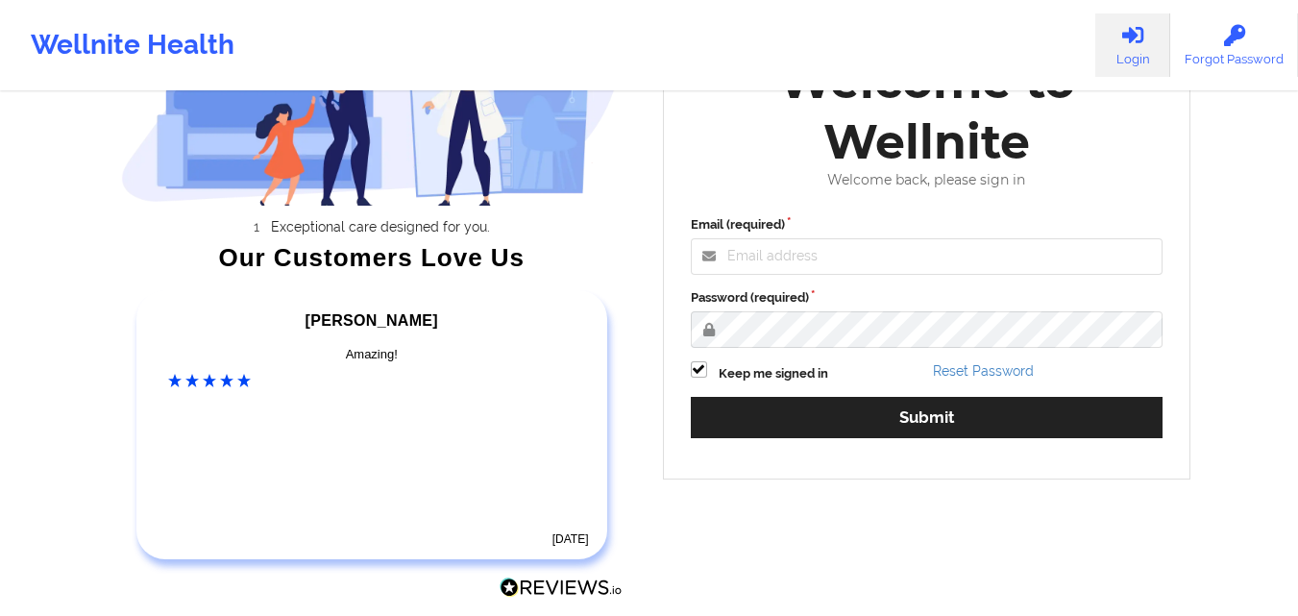
scroll to position [198, 0]
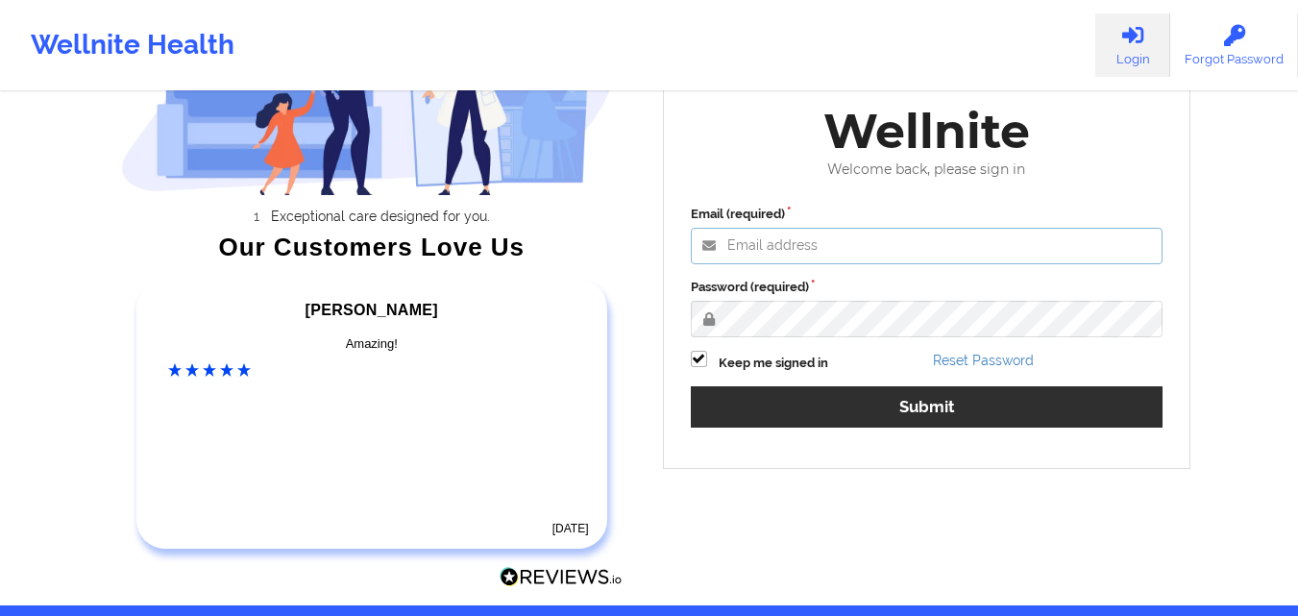
type input "[PERSON_NAME][EMAIL_ADDRESS][PERSON_NAME][DOMAIN_NAME]"
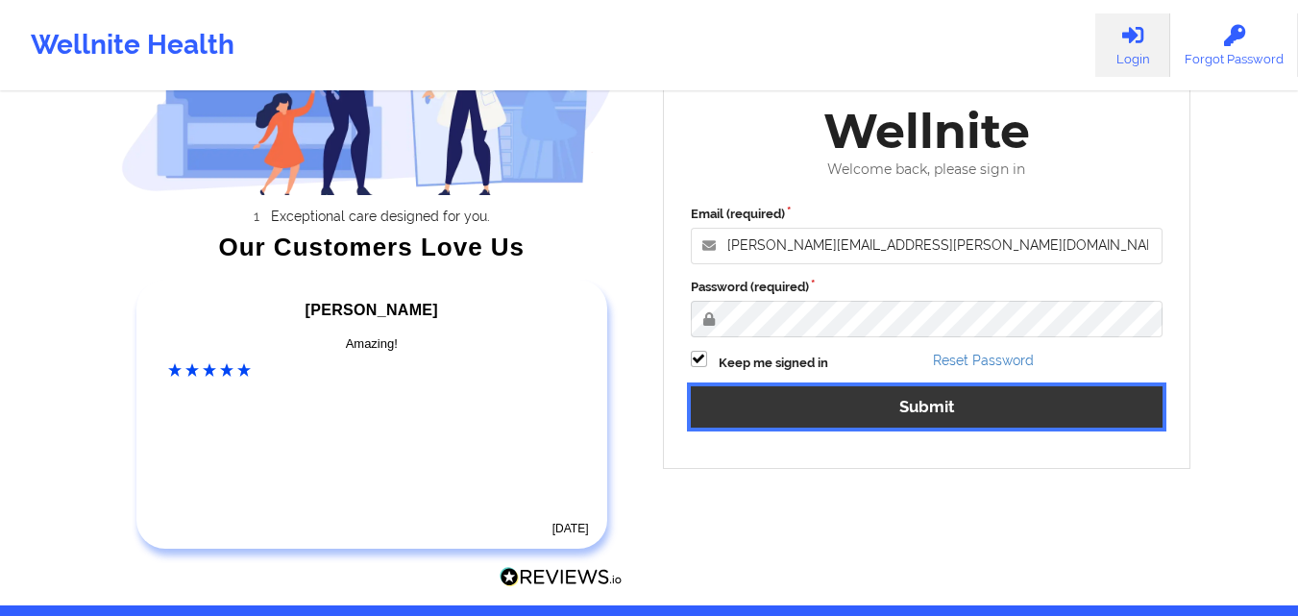
click at [861, 397] on button "Submit" at bounding box center [927, 406] width 473 height 41
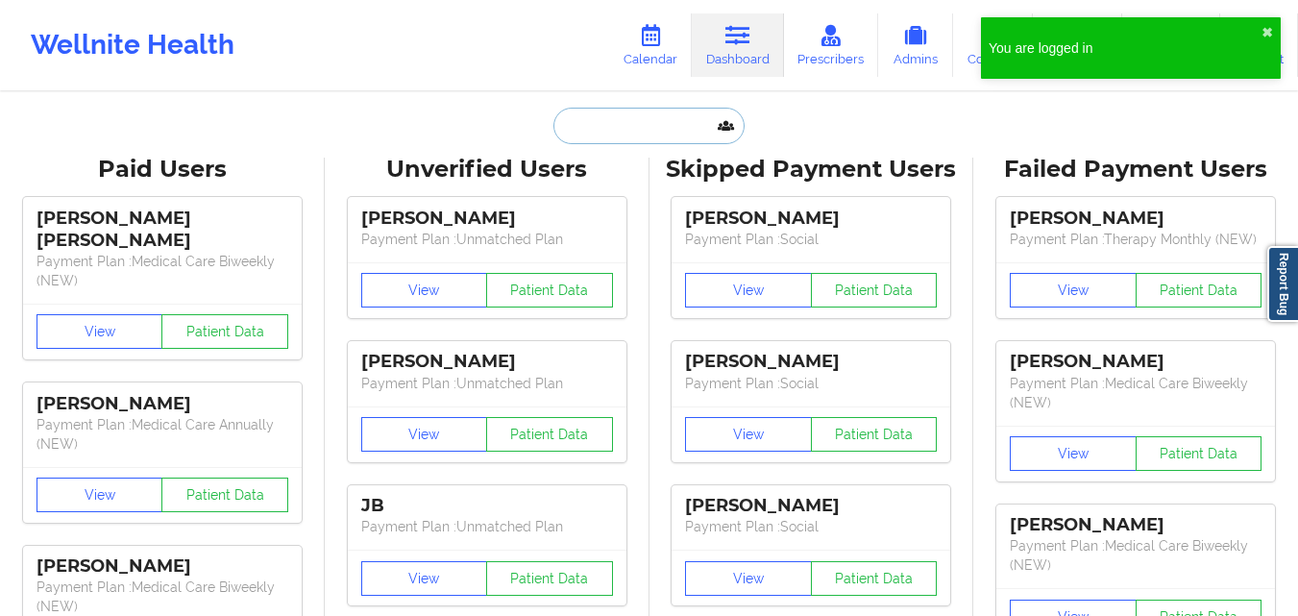
click at [596, 139] on input "text" at bounding box center [648, 126] width 190 height 37
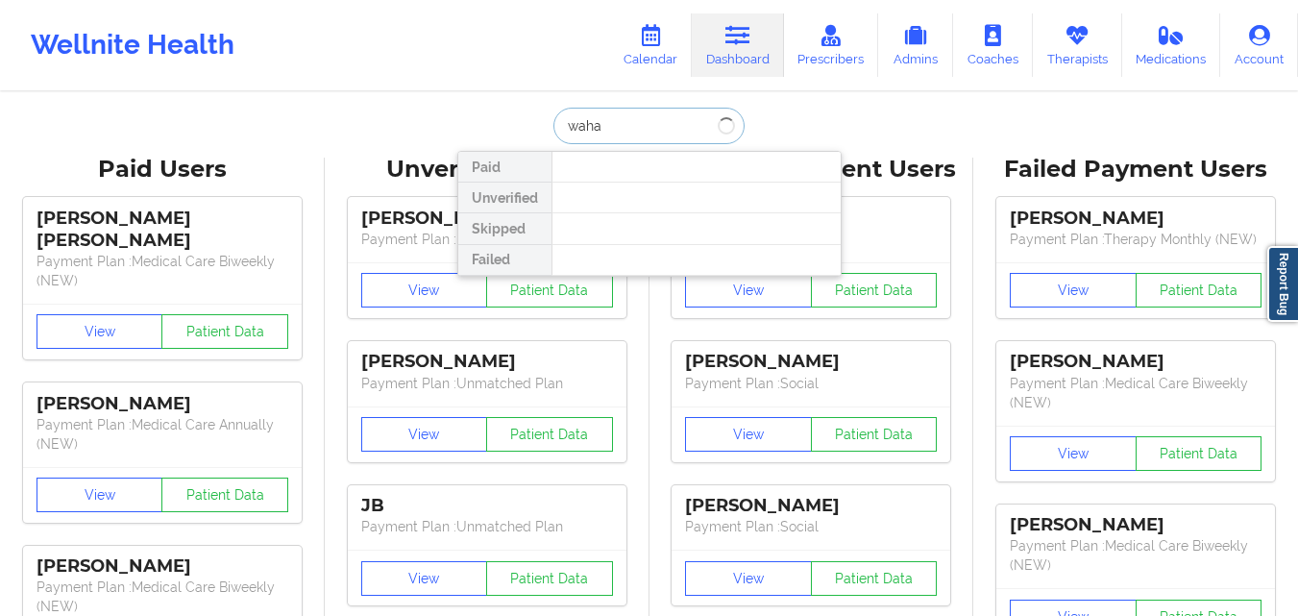
type input "wahaj"
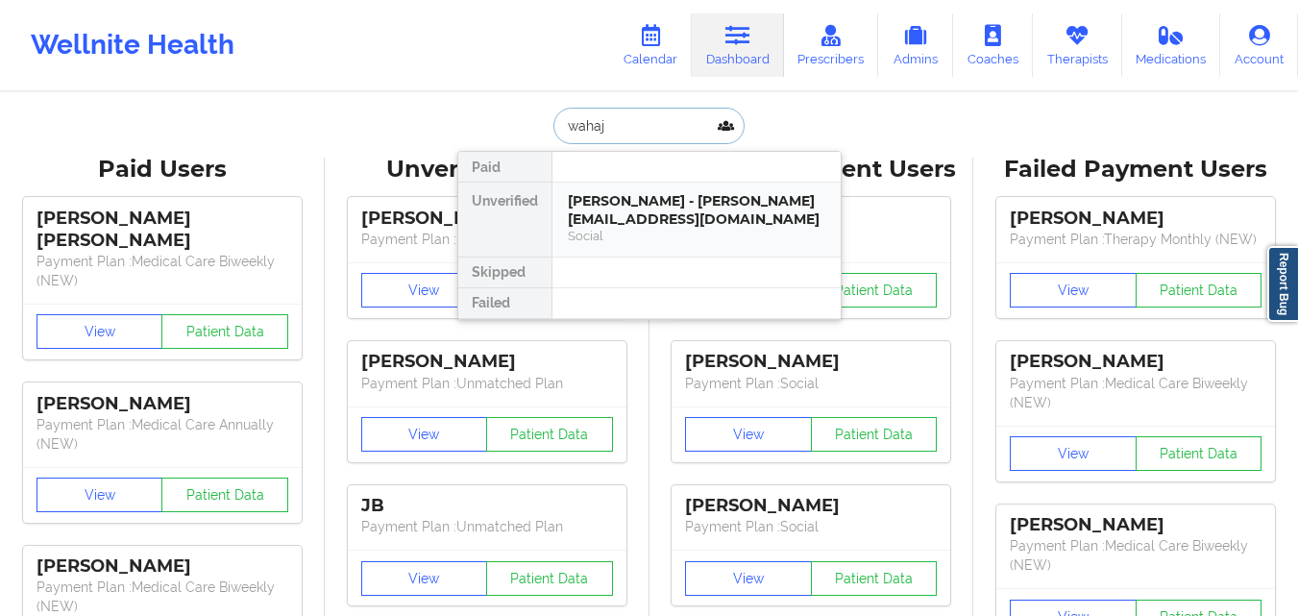
click at [597, 228] on div "Social" at bounding box center [696, 236] width 257 height 16
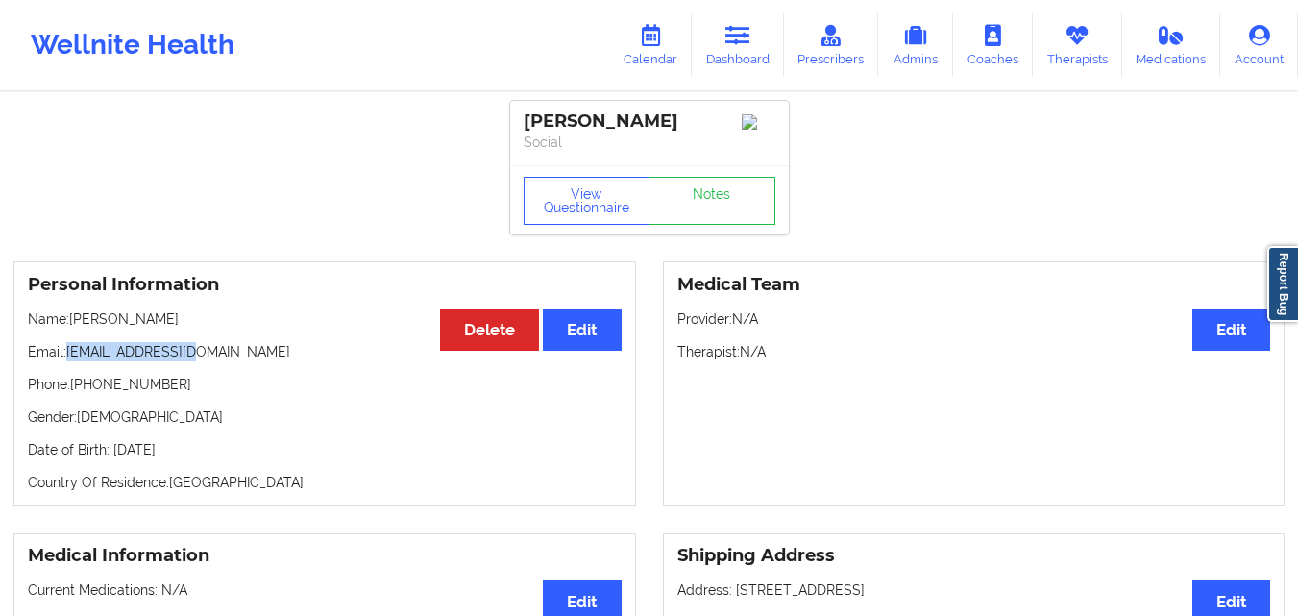
drag, startPoint x: 73, startPoint y: 355, endPoint x: 221, endPoint y: 359, distance: 148.0
click at [221, 359] on p "Email: [EMAIL_ADDRESS][DOMAIN_NAME]" at bounding box center [325, 351] width 594 height 19
copy p "[EMAIL_ADDRESS][DOMAIN_NAME]"
click at [739, 62] on link "Dashboard" at bounding box center [738, 44] width 92 height 63
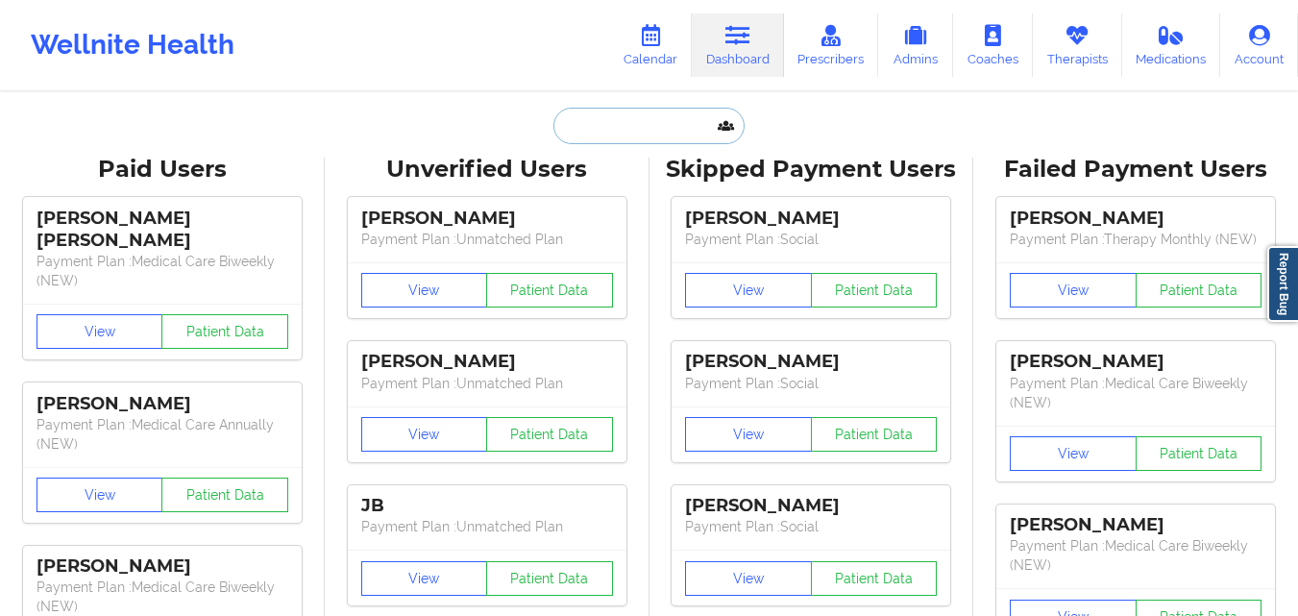
click at [645, 117] on input "text" at bounding box center [648, 126] width 190 height 37
paste input "[EMAIL_ADDRESS][DOMAIN_NAME]"
type input "[EMAIL_ADDRESS][DOMAIN_NAME]"
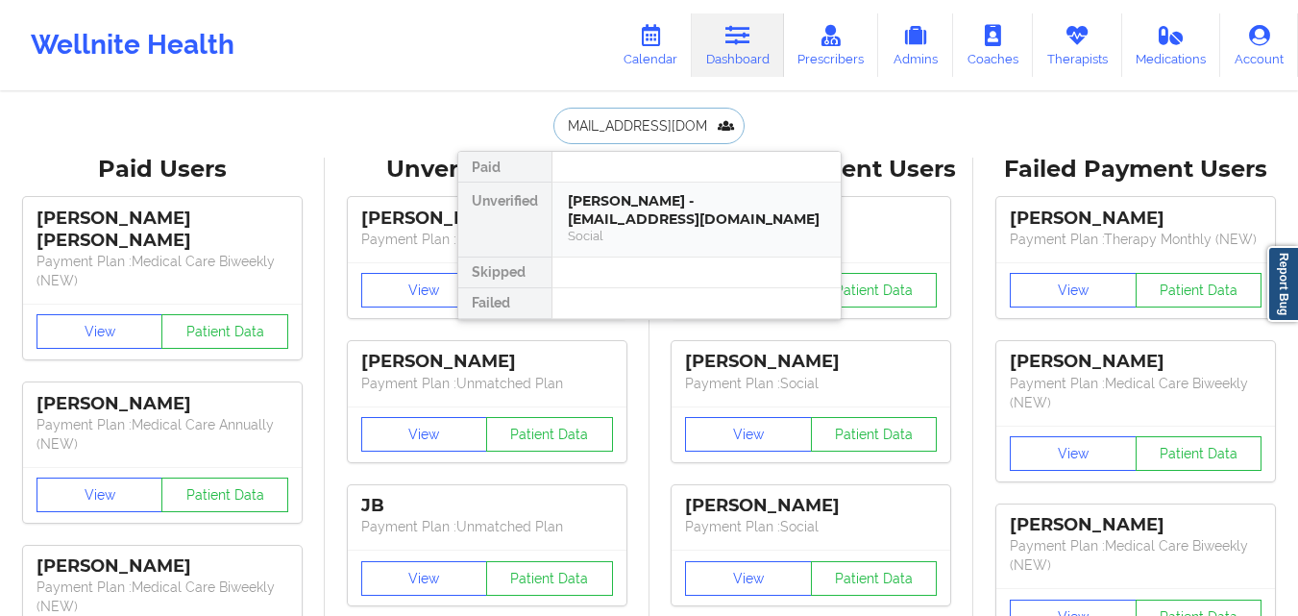
click at [655, 195] on div "[PERSON_NAME] - [EMAIL_ADDRESS][DOMAIN_NAME]" at bounding box center [696, 210] width 257 height 36
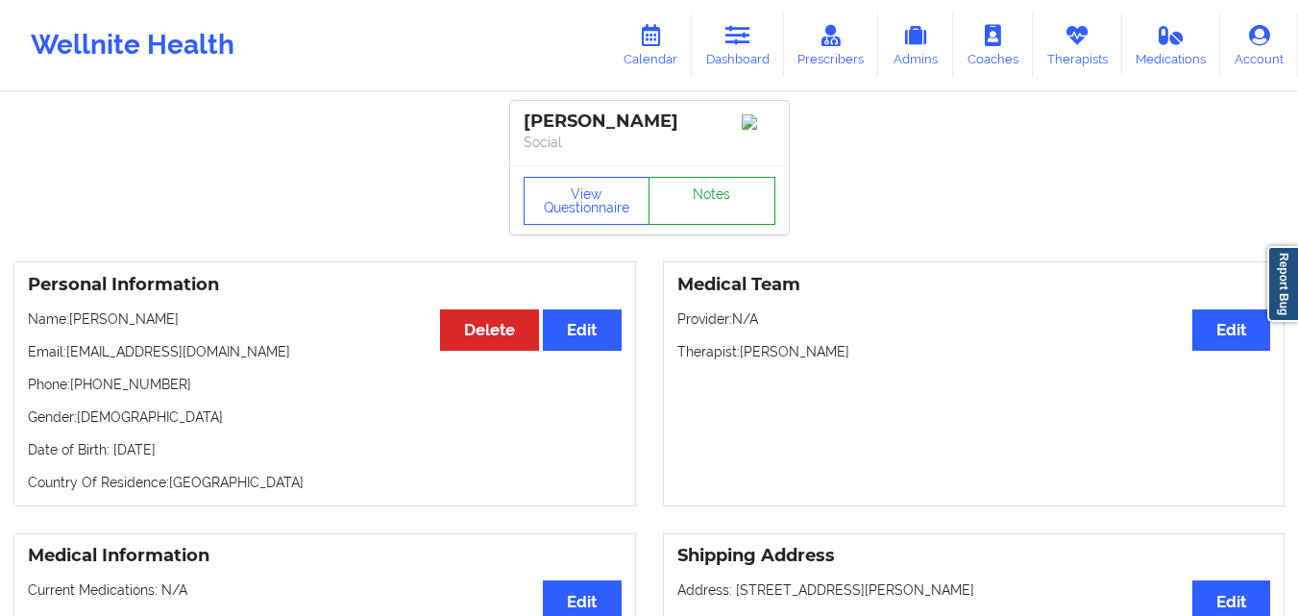
click at [702, 202] on link "Notes" at bounding box center [711, 201] width 127 height 48
drag, startPoint x: 70, startPoint y: 361, endPoint x: 248, endPoint y: 360, distance: 177.7
click at [248, 360] on p "Email: [EMAIL_ADDRESS][DOMAIN_NAME]" at bounding box center [325, 351] width 594 height 19
click at [263, 358] on p "Email: [EMAIL_ADDRESS][DOMAIN_NAME]" at bounding box center [325, 351] width 594 height 19
drag, startPoint x: 66, startPoint y: 357, endPoint x: 270, endPoint y: 354, distance: 203.7
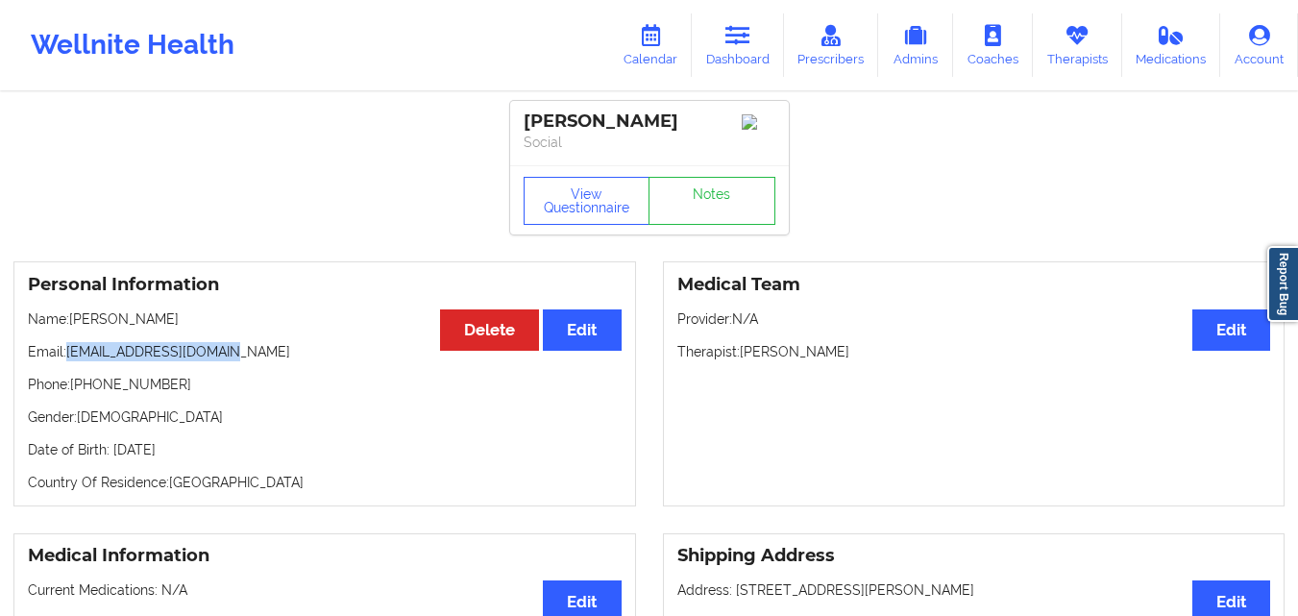
click at [270, 354] on p "Email: [EMAIL_ADDRESS][DOMAIN_NAME]" at bounding box center [325, 351] width 594 height 19
drag, startPoint x: 232, startPoint y: 356, endPoint x: 70, endPoint y: 358, distance: 162.3
click at [70, 358] on p "Email: [EMAIL_ADDRESS][DOMAIN_NAME]" at bounding box center [325, 351] width 594 height 19
copy p "[EMAIL_ADDRESS][DOMAIN_NAME]"
